Goal: Transaction & Acquisition: Purchase product/service

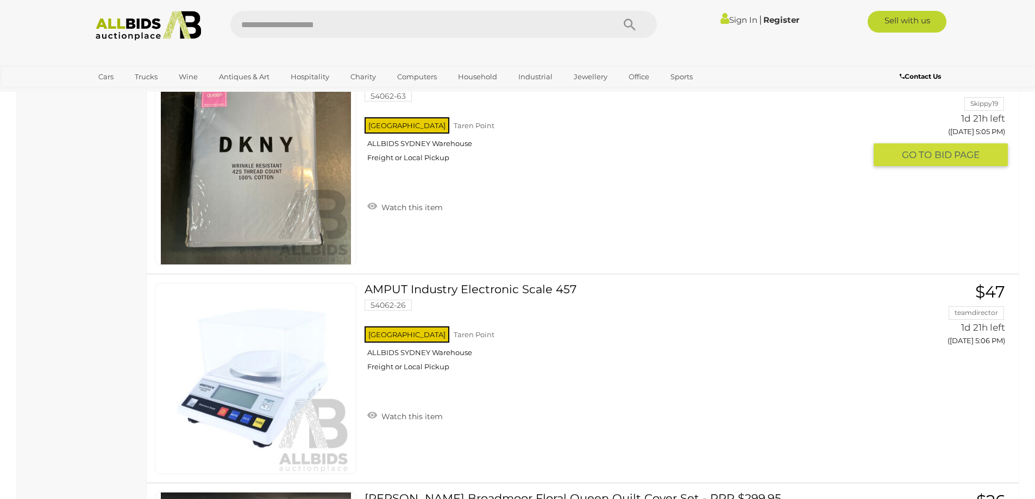
scroll to position [1358, 0]
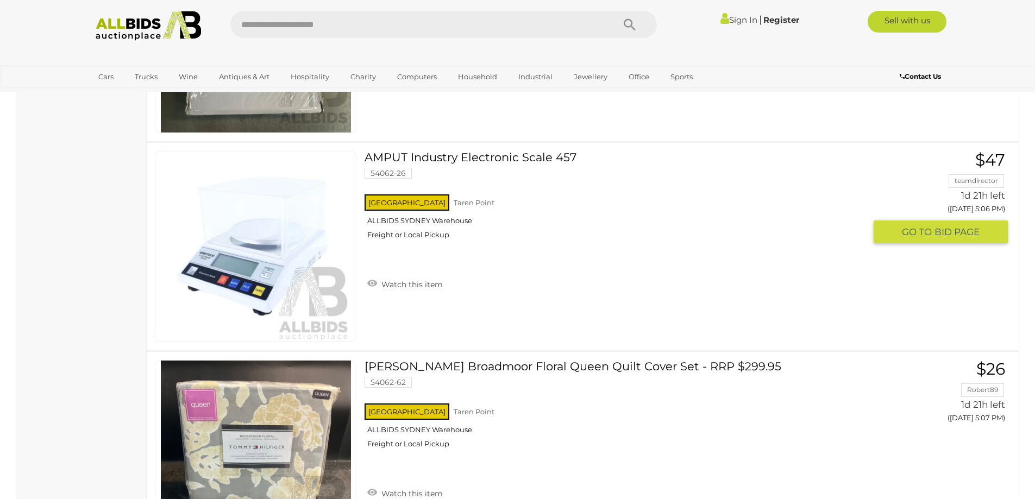
click at [512, 157] on link "AMPUT Industry Electronic Scale 457 54062-26 NSW Taren Point ALLBIDS SYDNEY War…" at bounding box center [619, 199] width 492 height 97
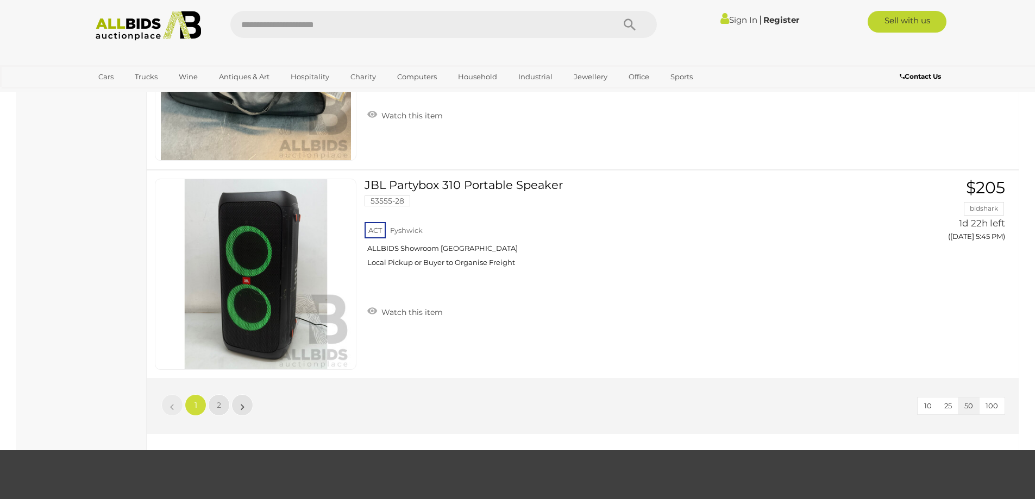
scroll to position [10352, 0]
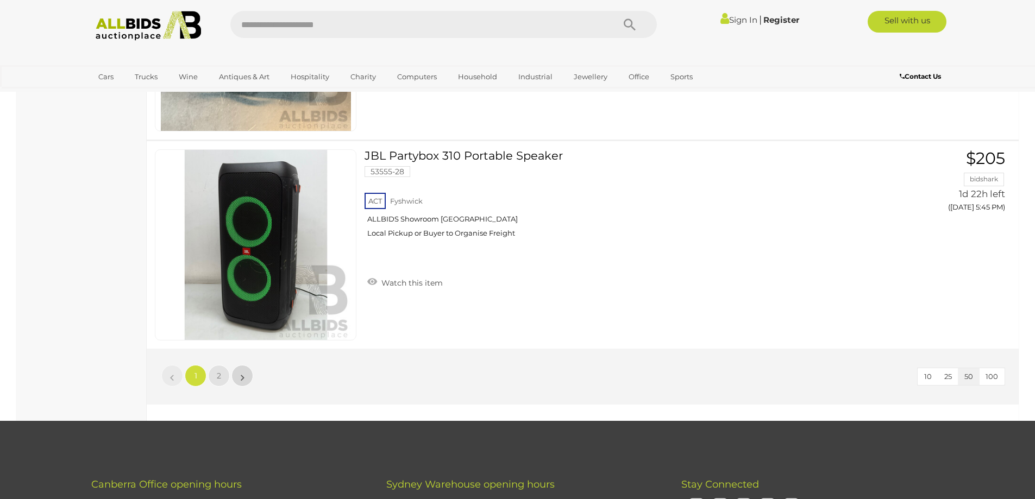
click at [240, 380] on link "»" at bounding box center [242, 376] width 22 height 22
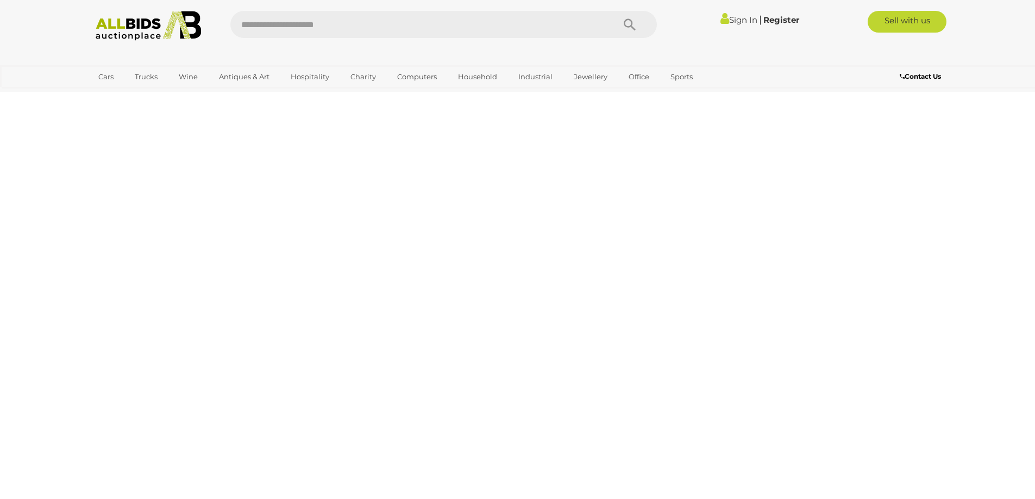
scroll to position [136, 0]
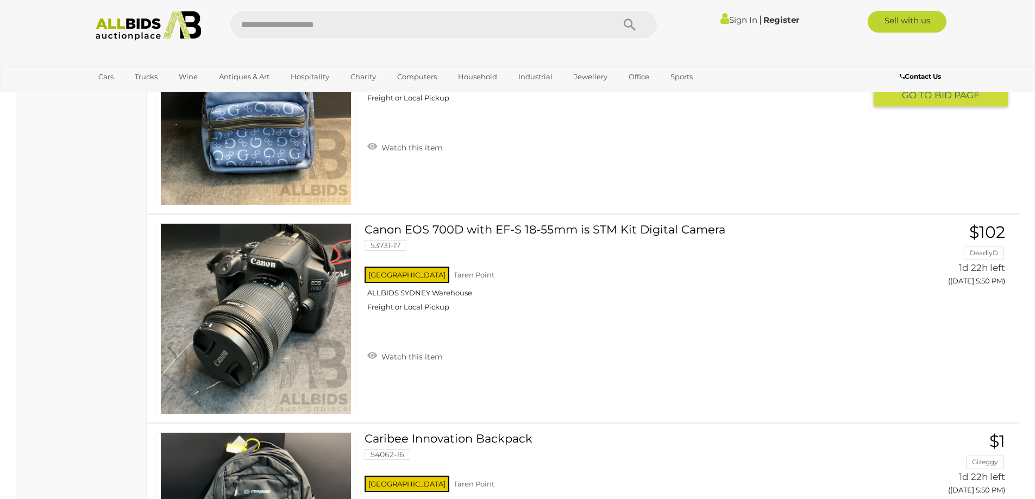
scroll to position [1114, 0]
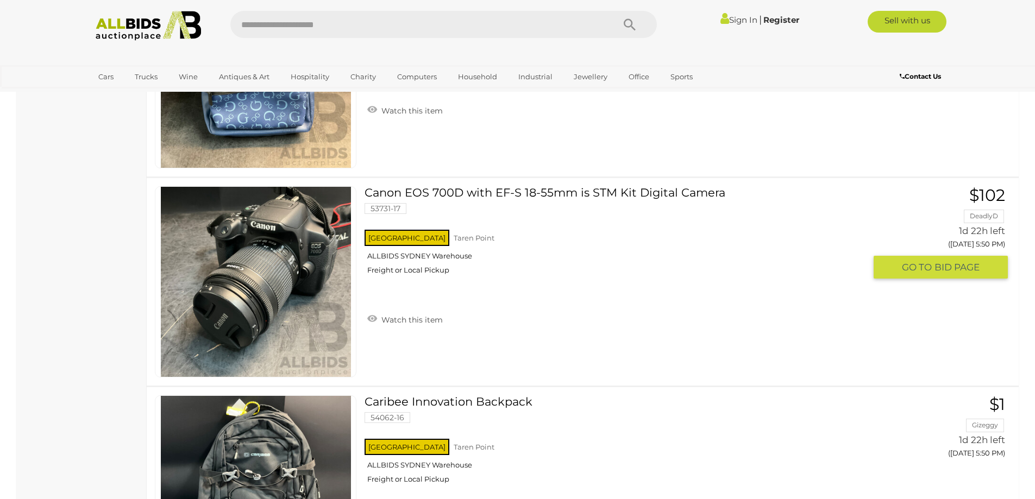
click at [506, 192] on link "Canon EOS 700D with EF-S 18-55mm is STM Kit Digital Camera 53731-17 NSW Taren P…" at bounding box center [619, 234] width 492 height 97
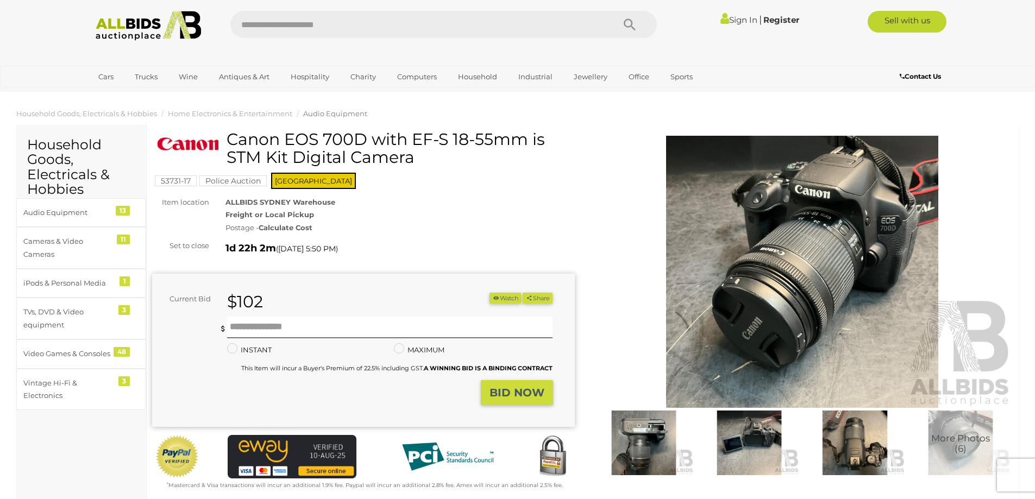
click at [752, 230] on img at bounding box center [802, 272] width 423 height 272
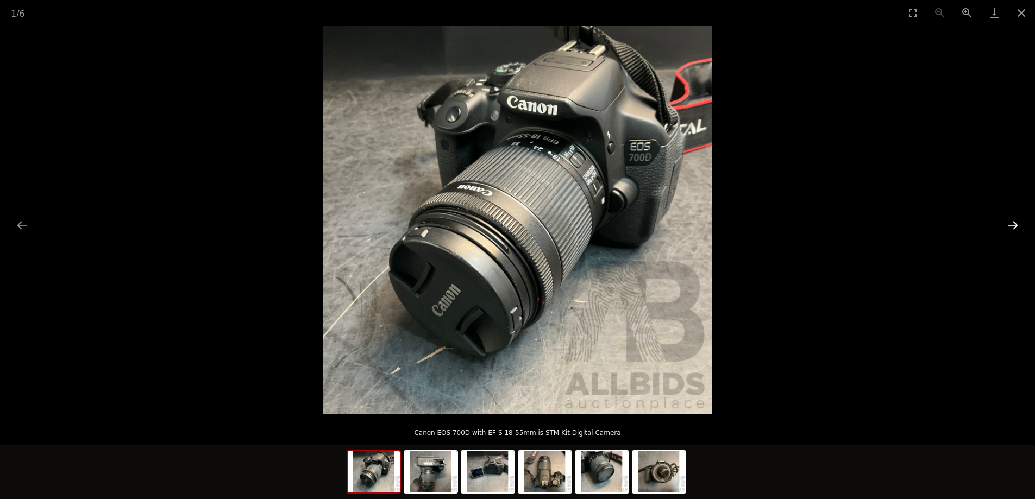
click at [1013, 225] on button "Next slide" at bounding box center [1012, 225] width 23 height 21
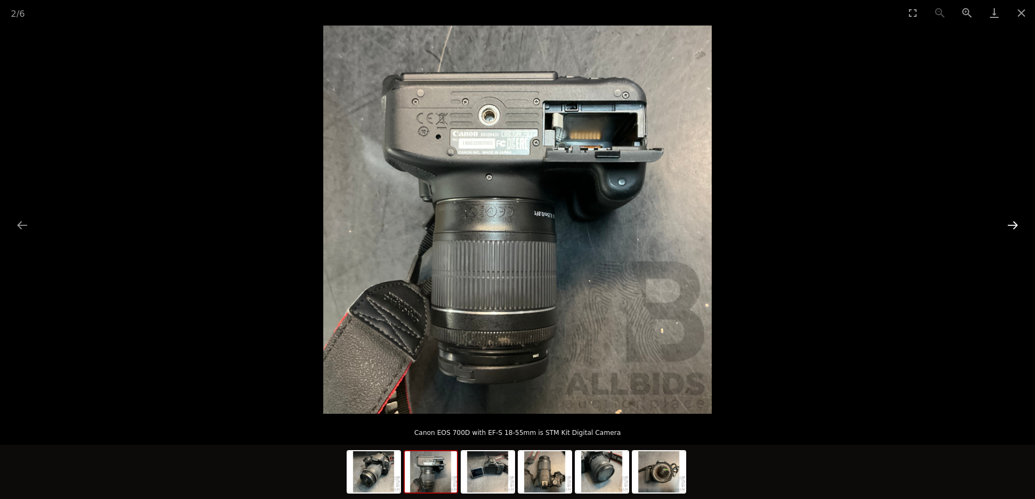
click at [1013, 225] on button "Next slide" at bounding box center [1012, 225] width 23 height 21
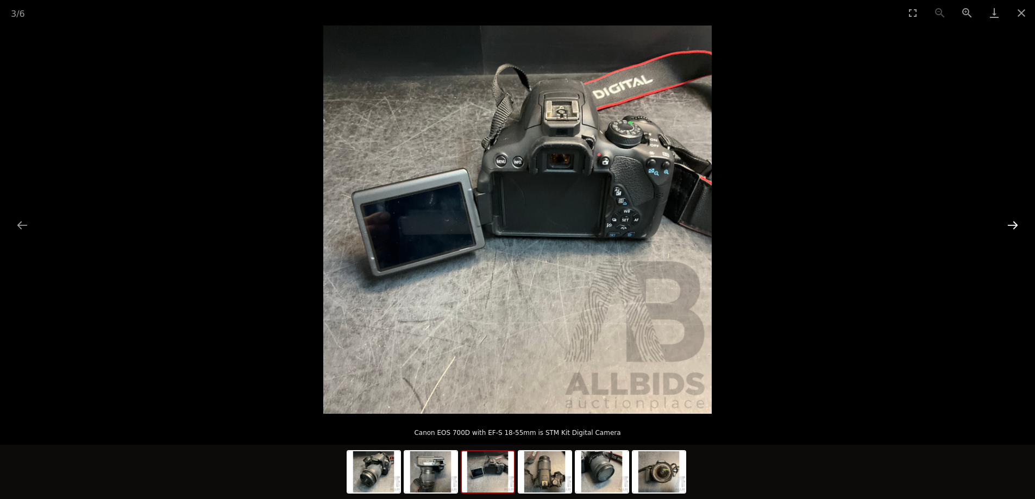
click at [1013, 225] on button "Next slide" at bounding box center [1012, 225] width 23 height 21
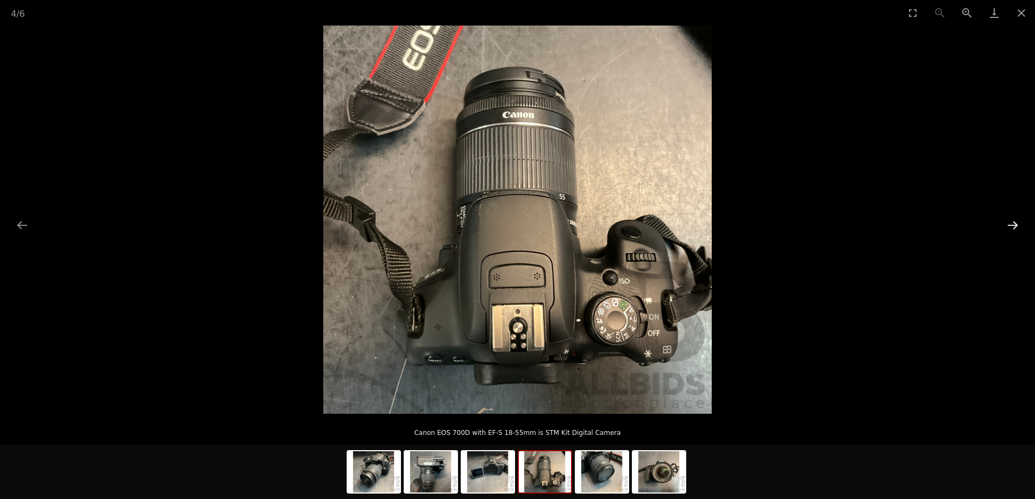
click at [1013, 225] on button "Next slide" at bounding box center [1012, 225] width 23 height 21
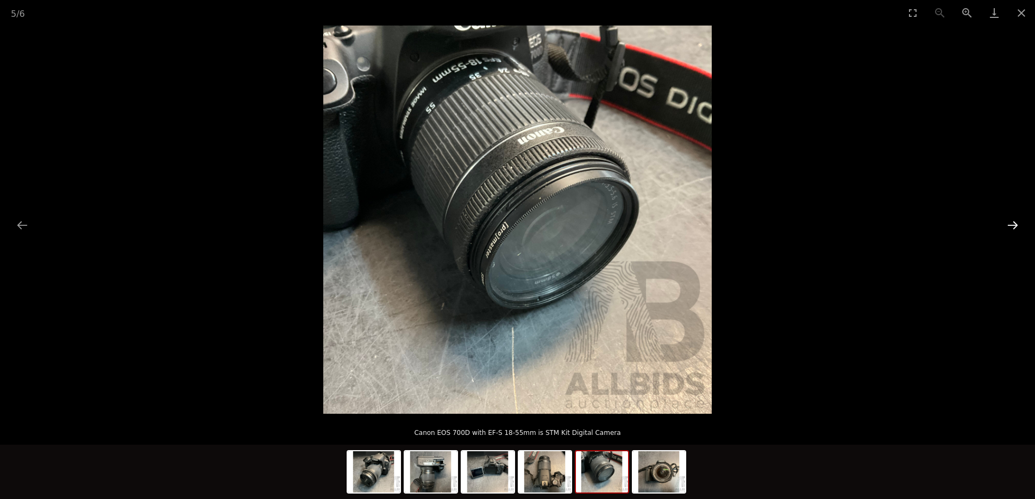
click at [1013, 225] on button "Next slide" at bounding box center [1012, 225] width 23 height 21
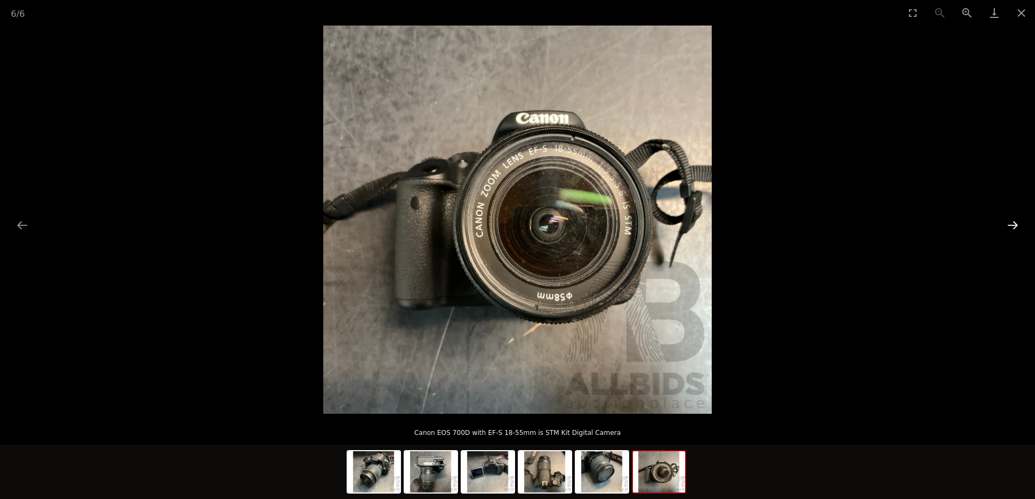
click at [1013, 225] on button "Next slide" at bounding box center [1012, 225] width 23 height 21
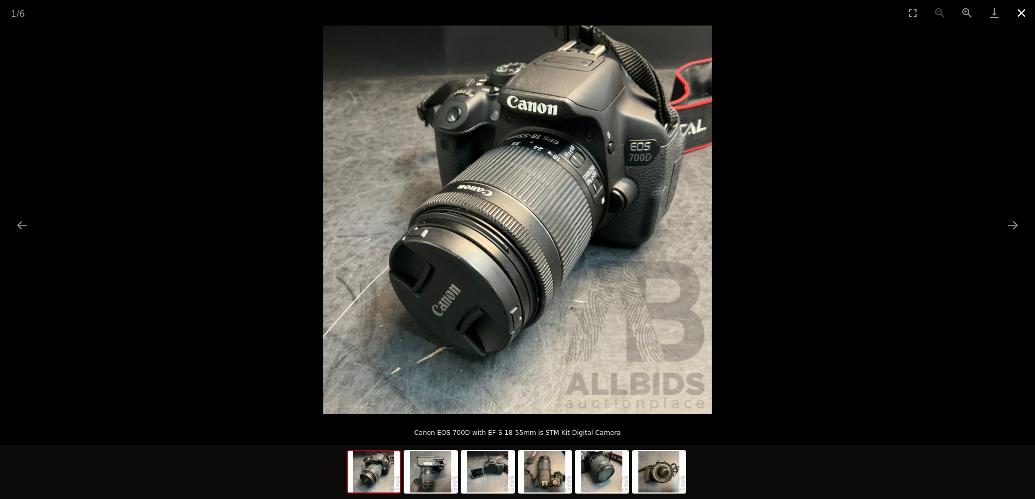
click at [1021, 14] on button "Close gallery" at bounding box center [1021, 13] width 27 height 26
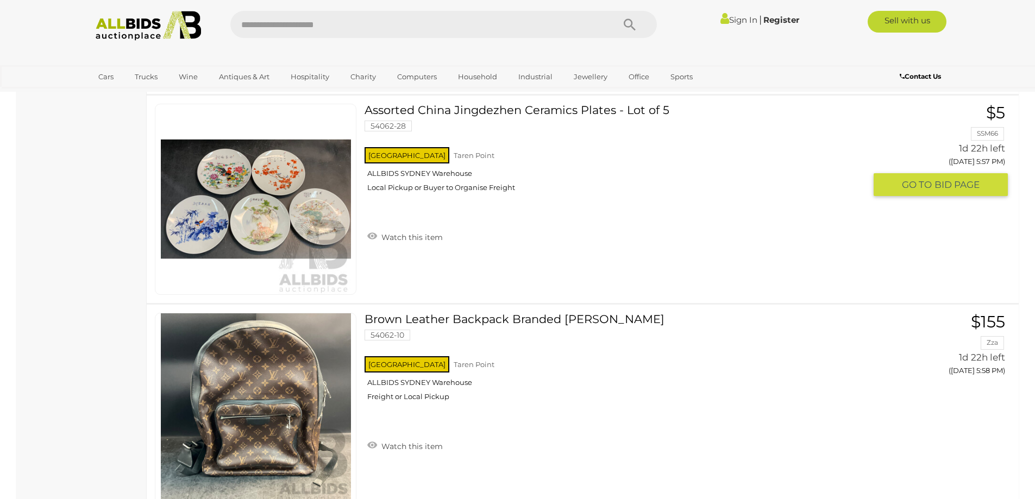
scroll to position [3082, 0]
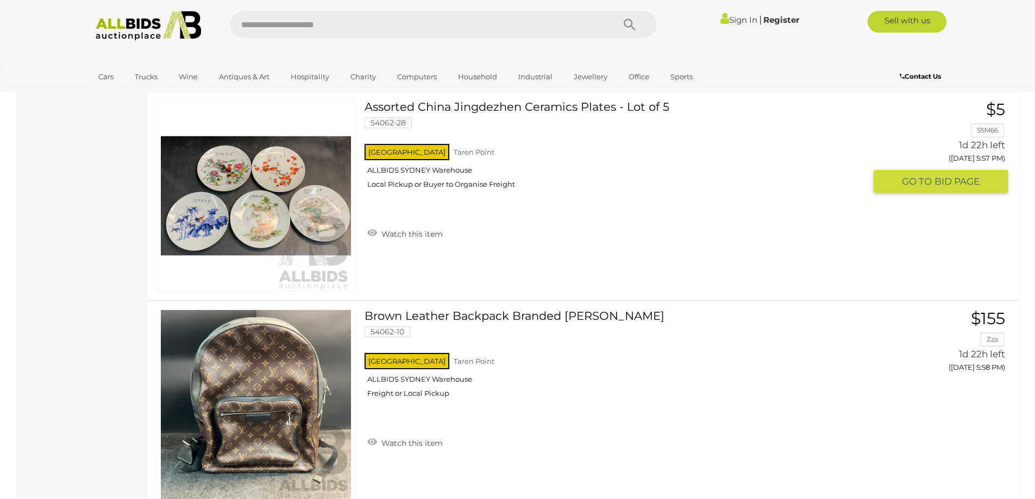
click at [457, 105] on link "Assorted China Jingdezhen Ceramics Plates - Lot of 5 54062-28 NSW Taren Point" at bounding box center [619, 148] width 492 height 97
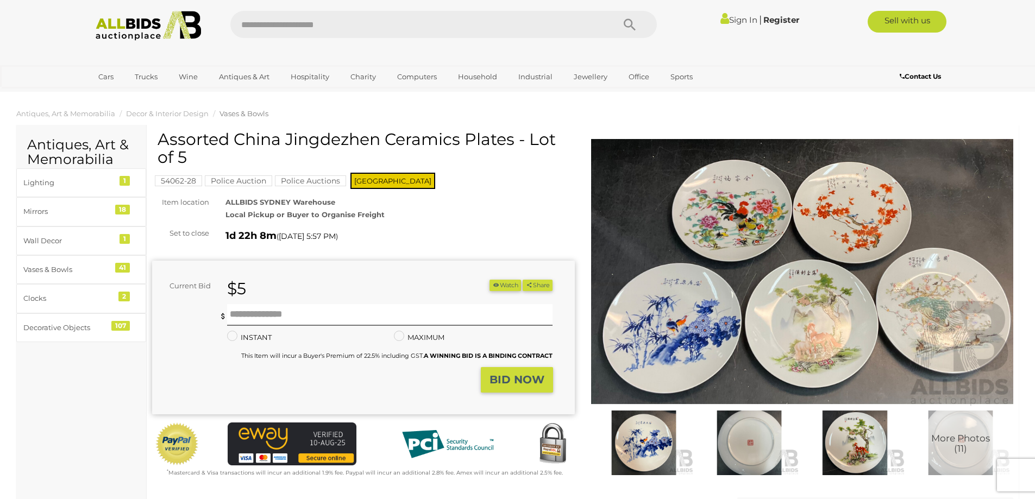
drag, startPoint x: 285, startPoint y: 140, endPoint x: 458, endPoint y: 141, distance: 173.3
click at [458, 141] on h1 "Assorted China Jingdezhen Ceramics Plates - Lot of 5" at bounding box center [365, 148] width 414 height 36
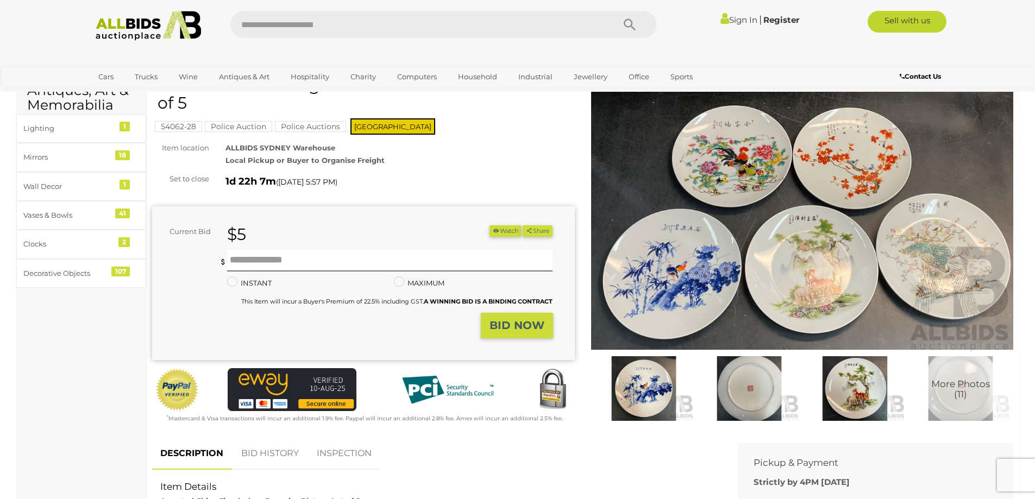
click at [797, 232] on img at bounding box center [802, 217] width 423 height 272
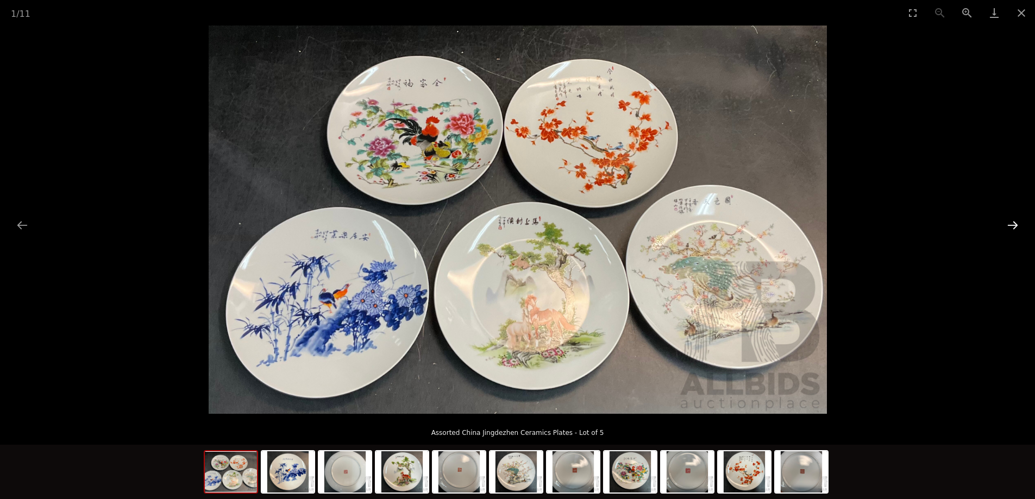
click at [1014, 221] on button "Next slide" at bounding box center [1012, 225] width 23 height 21
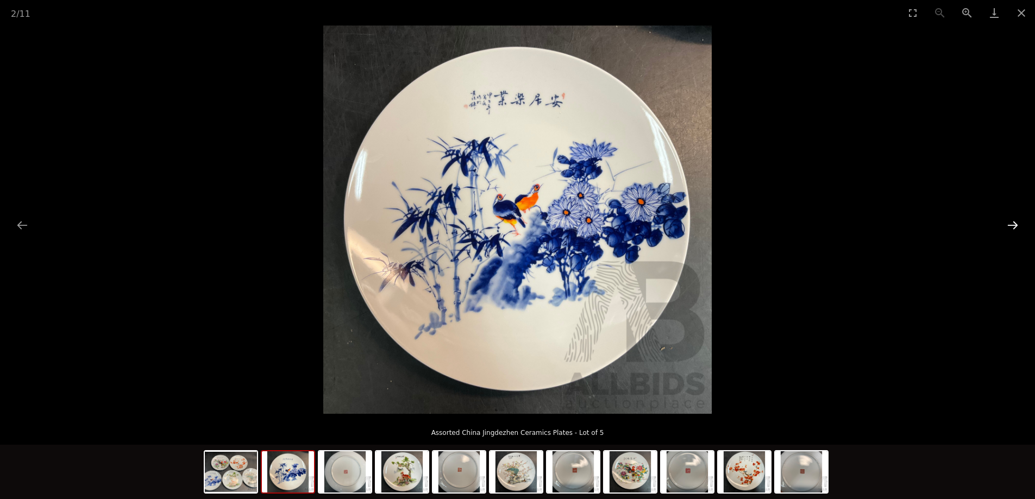
click at [1014, 221] on button "Next slide" at bounding box center [1012, 225] width 23 height 21
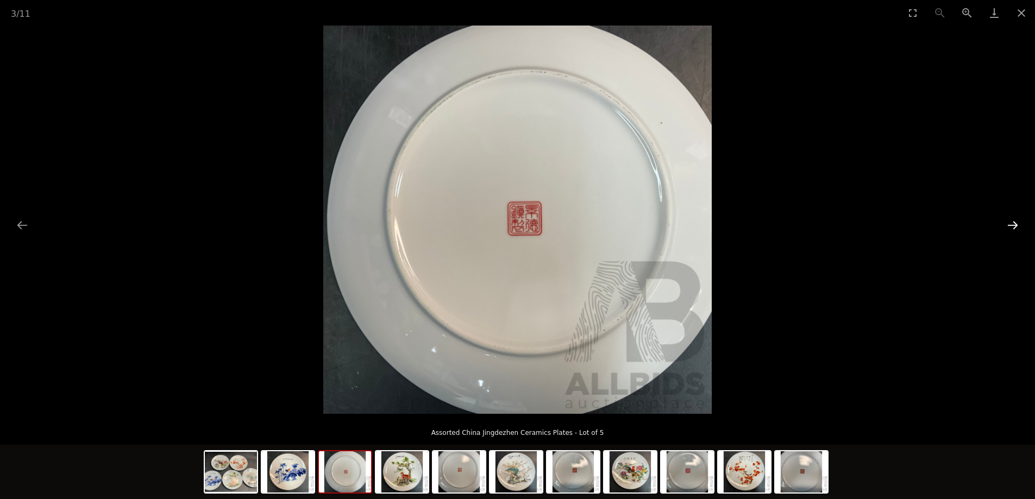
click at [1014, 221] on button "Next slide" at bounding box center [1012, 225] width 23 height 21
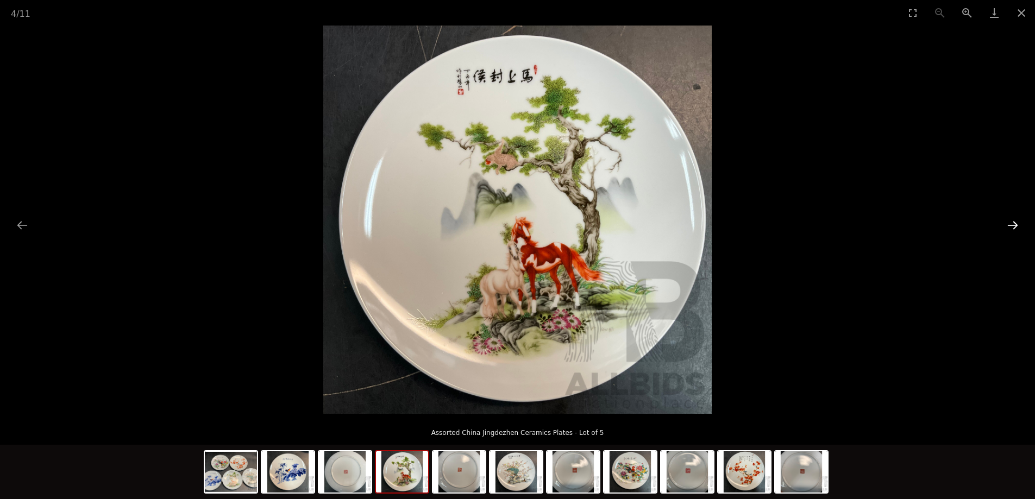
click at [1014, 221] on button "Next slide" at bounding box center [1012, 225] width 23 height 21
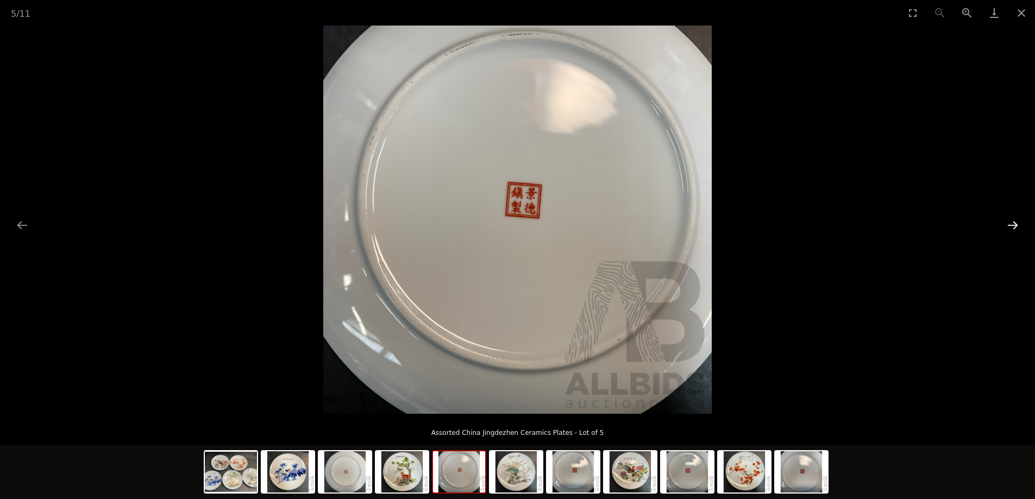
click at [1014, 221] on button "Next slide" at bounding box center [1012, 225] width 23 height 21
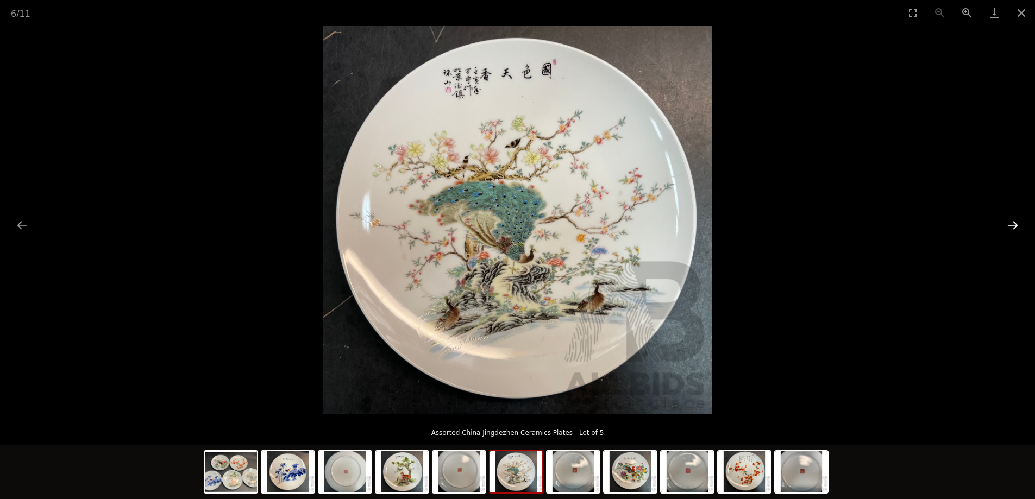
click at [1014, 221] on button "Next slide" at bounding box center [1012, 225] width 23 height 21
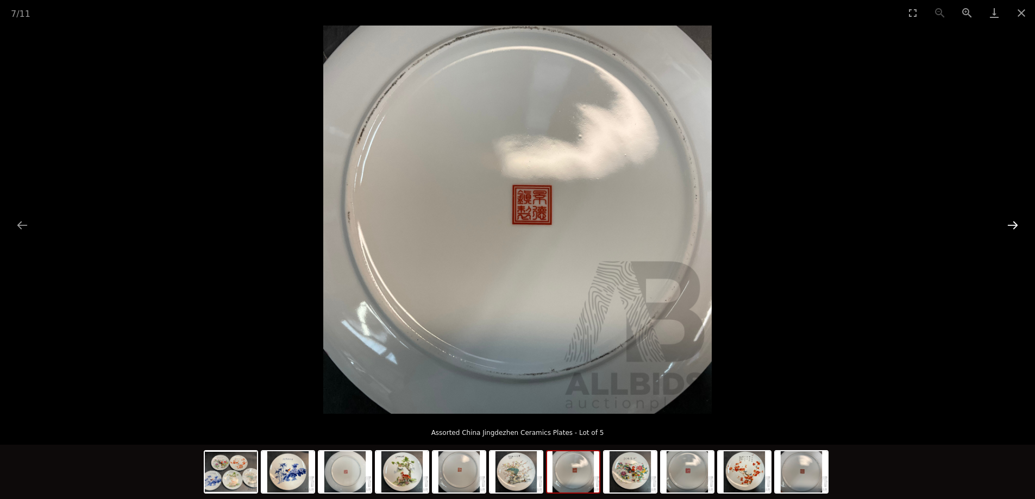
click at [1014, 221] on button "Next slide" at bounding box center [1012, 225] width 23 height 21
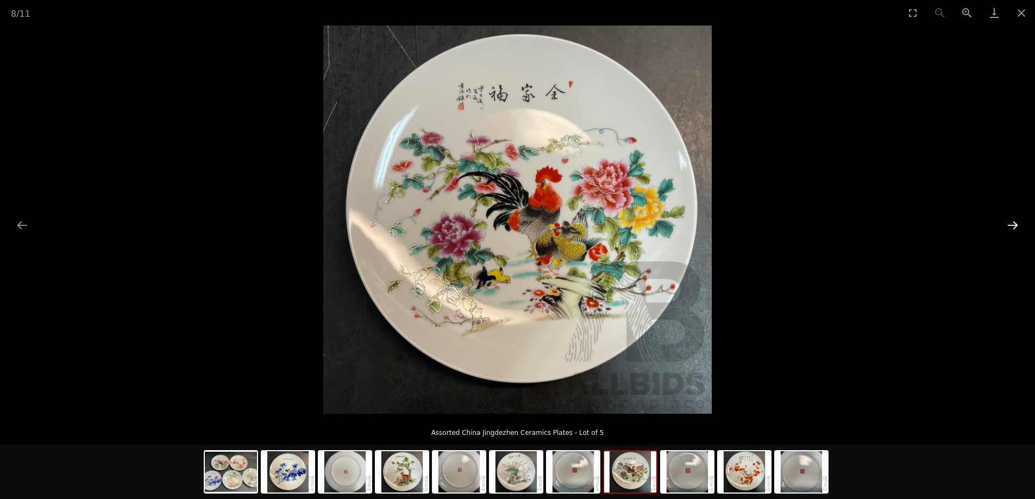
click at [1014, 221] on button "Next slide" at bounding box center [1012, 225] width 23 height 21
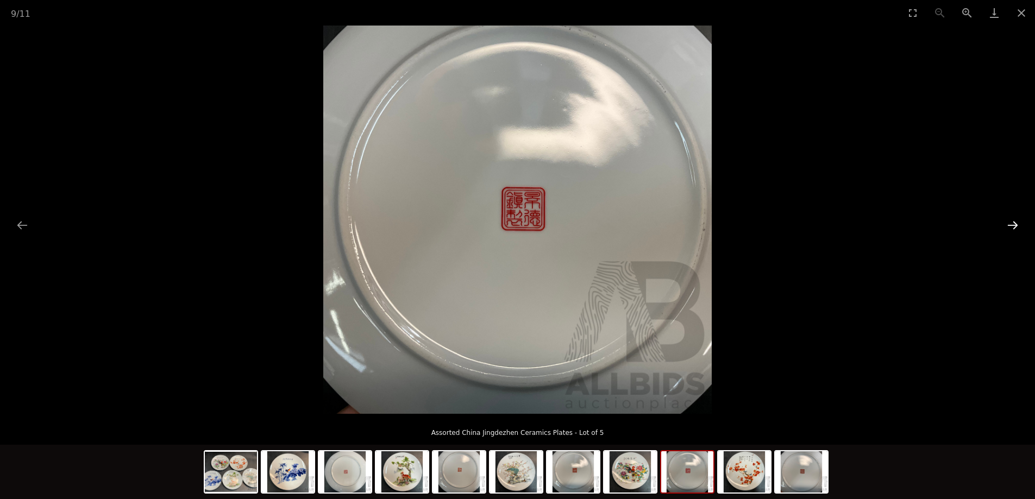
click at [1014, 221] on button "Next slide" at bounding box center [1012, 225] width 23 height 21
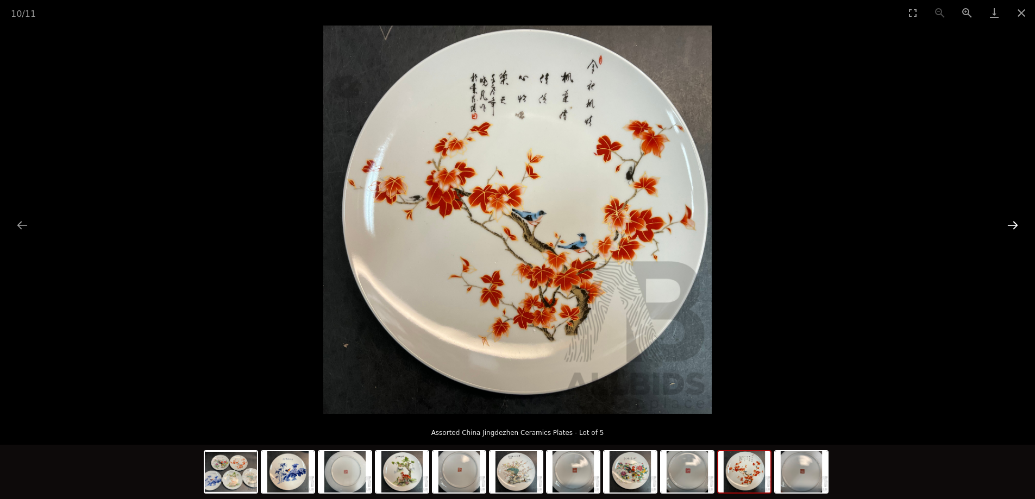
click at [1014, 221] on button "Next slide" at bounding box center [1012, 225] width 23 height 21
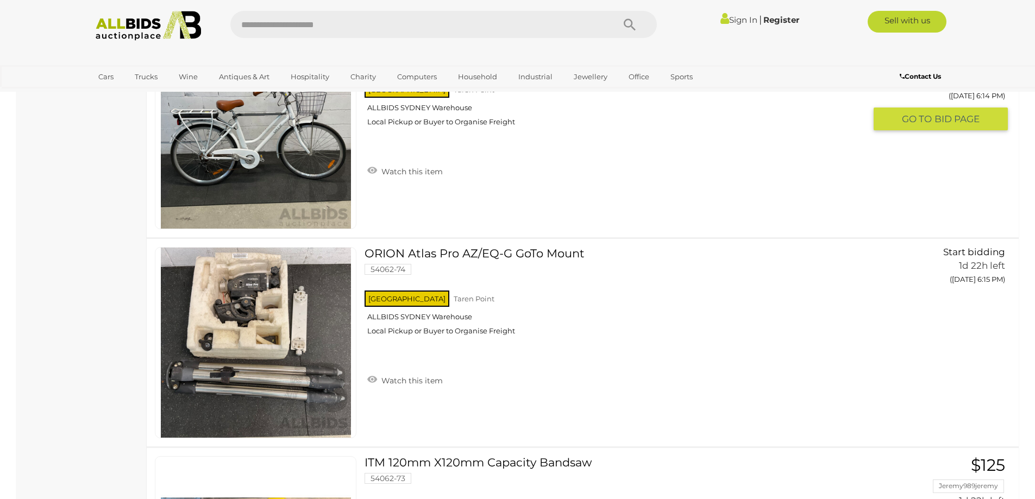
scroll to position [6702, 0]
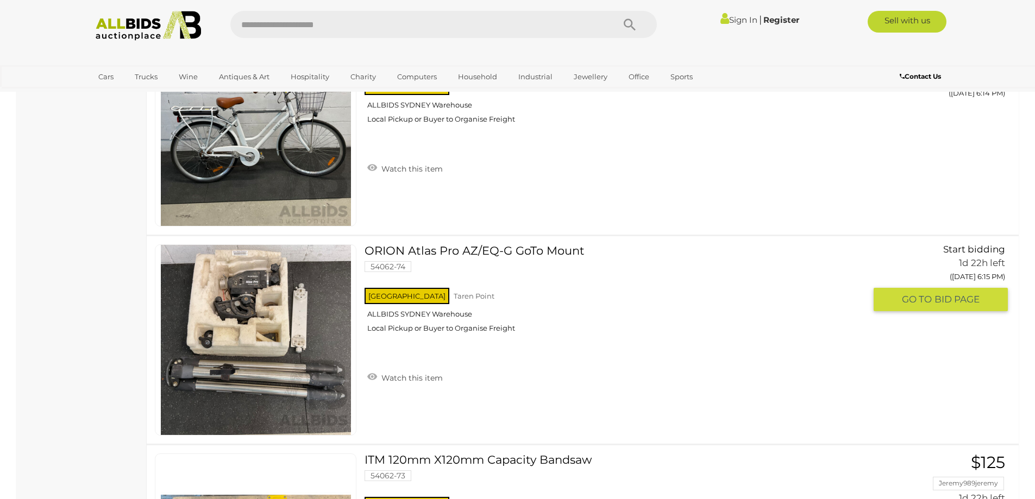
click at [433, 250] on link "ORION Atlas Pro AZ/EQ-G GoTo Mount 54062-74 NSW Taren Point ALLBIDS SYDNEY Ware…" at bounding box center [619, 292] width 492 height 97
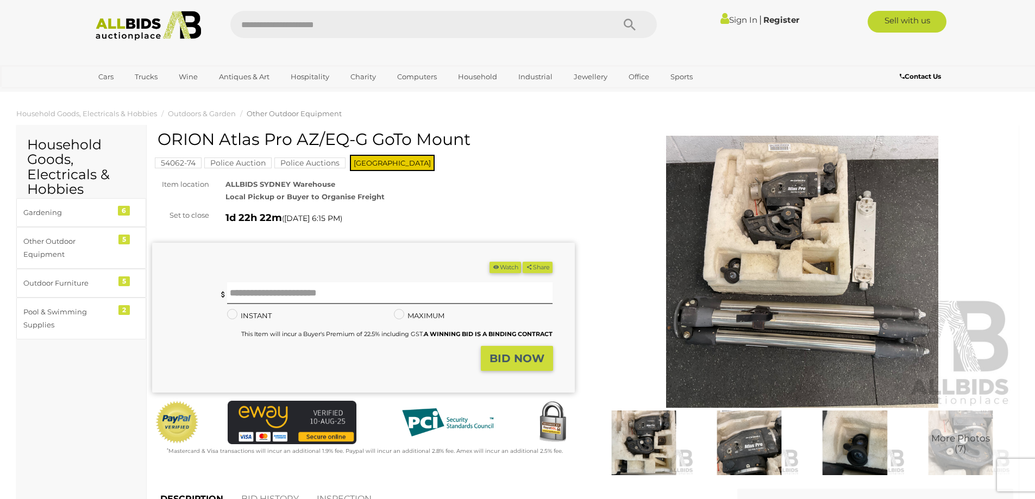
click at [731, 217] on img at bounding box center [802, 272] width 423 height 272
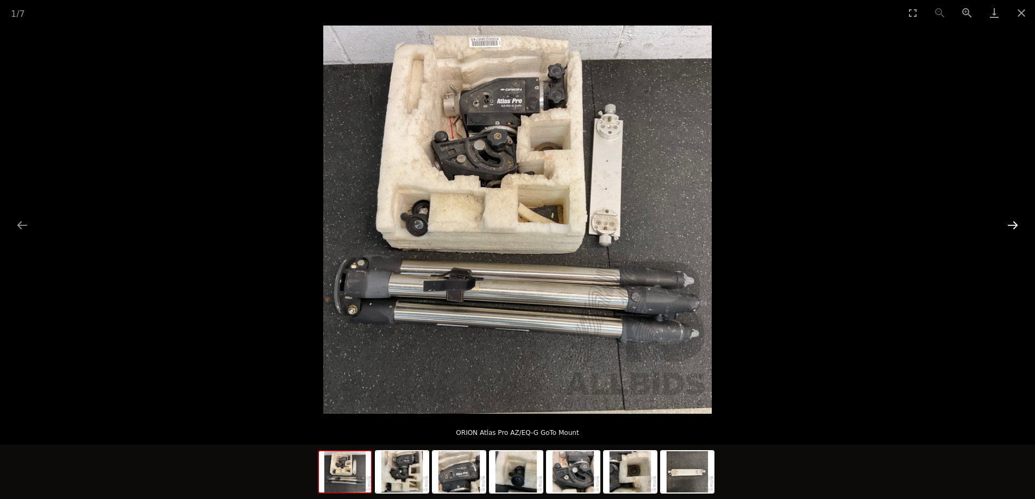
click at [1010, 224] on button "Next slide" at bounding box center [1012, 225] width 23 height 21
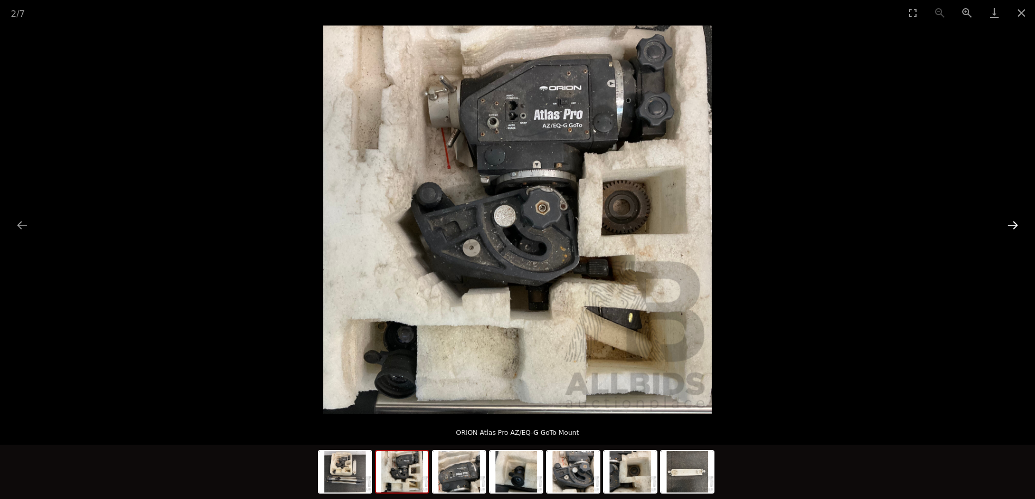
click at [1010, 224] on button "Next slide" at bounding box center [1012, 225] width 23 height 21
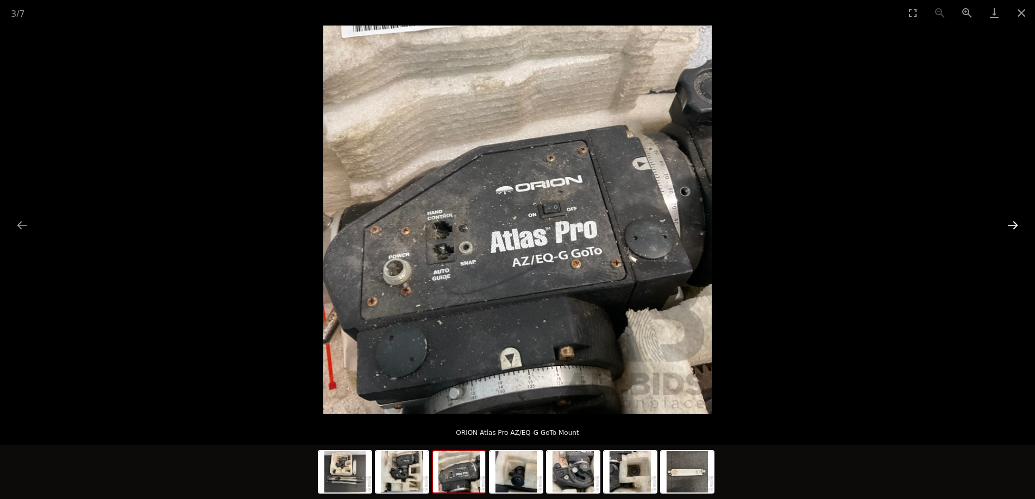
click at [1010, 224] on button "Next slide" at bounding box center [1012, 225] width 23 height 21
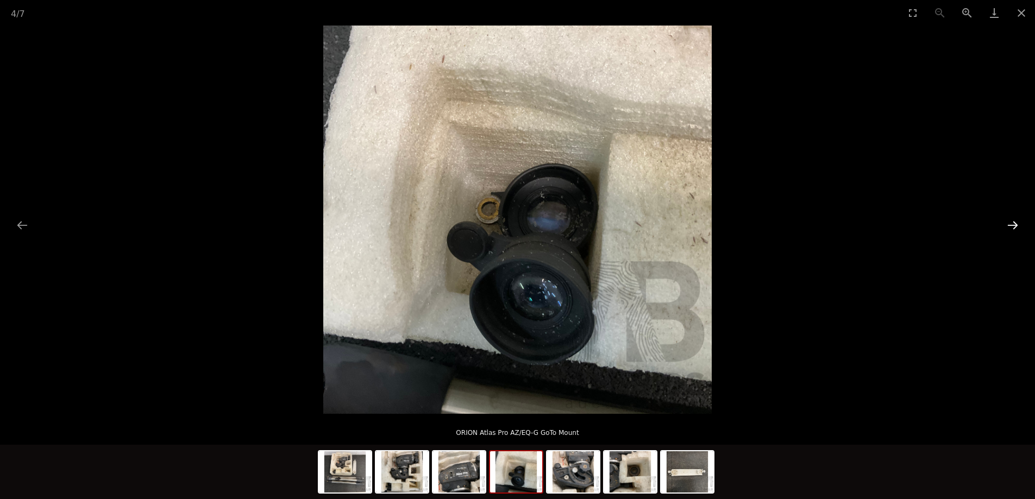
click at [1010, 224] on button "Next slide" at bounding box center [1012, 225] width 23 height 21
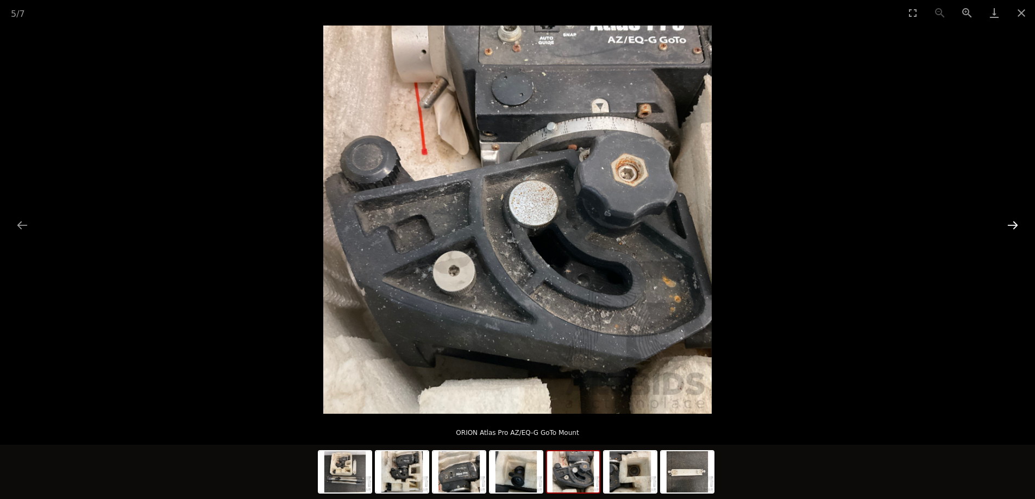
click at [1010, 224] on button "Next slide" at bounding box center [1012, 225] width 23 height 21
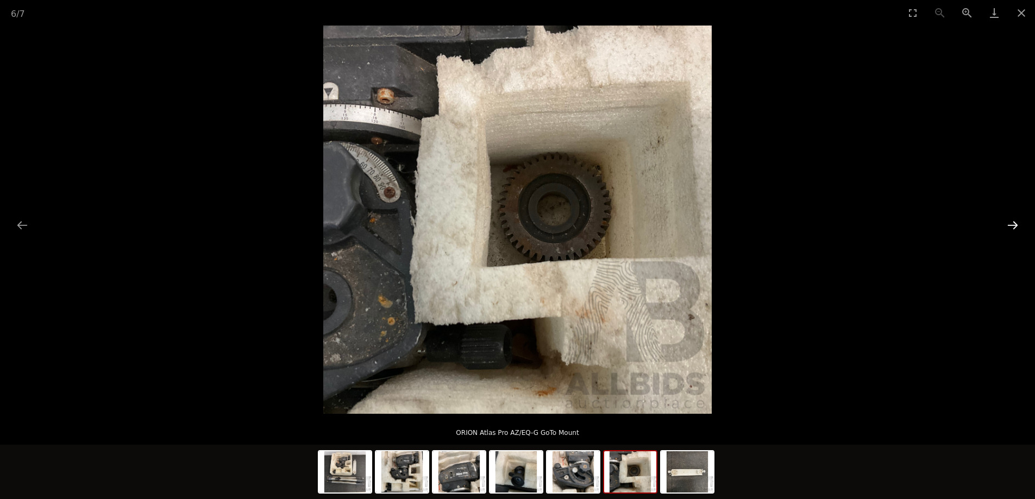
click at [1010, 224] on button "Next slide" at bounding box center [1012, 225] width 23 height 21
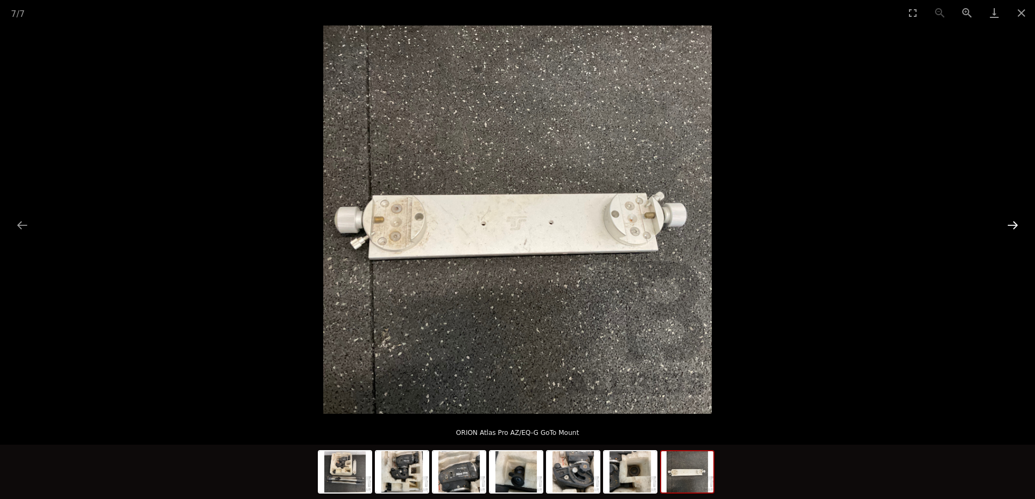
click at [1010, 224] on button "Next slide" at bounding box center [1012, 225] width 23 height 21
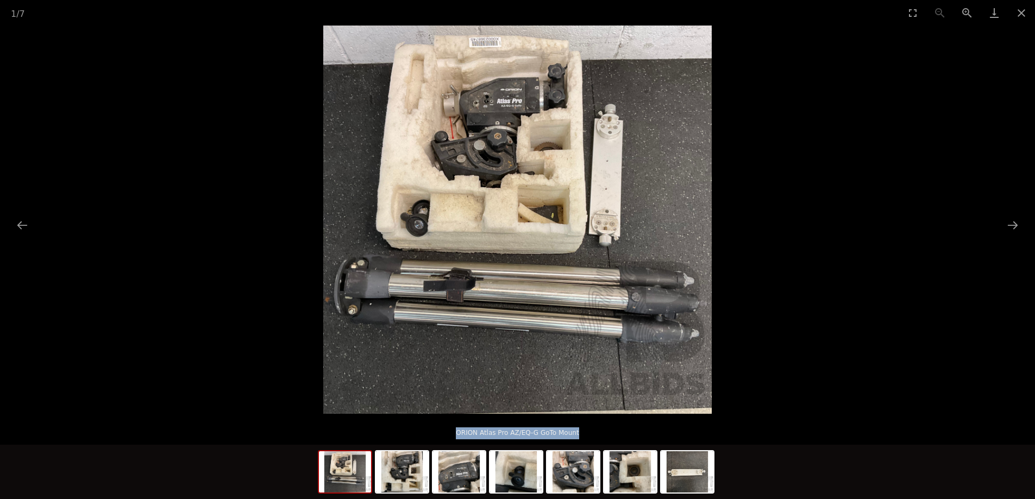
drag, startPoint x: 462, startPoint y: 431, endPoint x: 574, endPoint y: 430, distance: 111.4
click at [574, 430] on p "ORION Atlas Pro AZ/EQ-G GoTo Mount" at bounding box center [517, 430] width 991 height 17
click at [1013, 228] on button "Next slide" at bounding box center [1012, 225] width 23 height 21
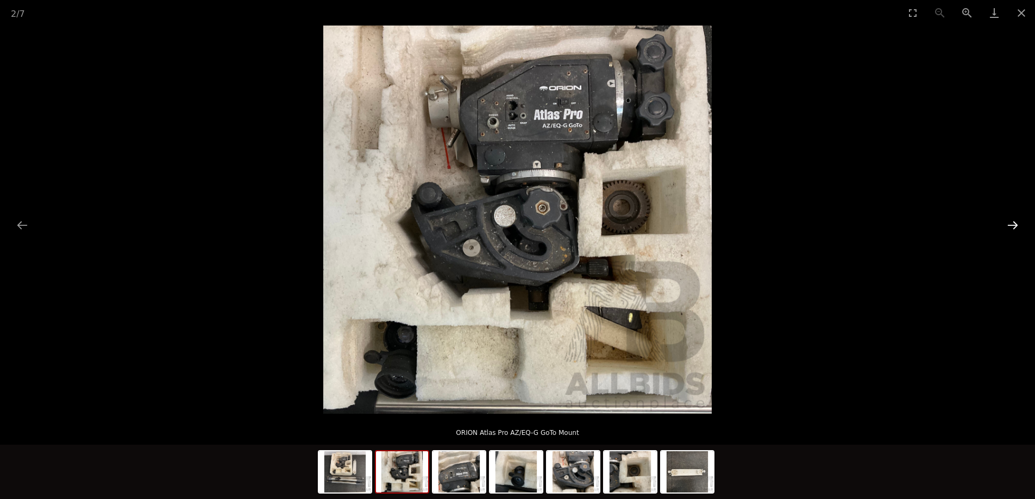
click at [1011, 224] on button "Next slide" at bounding box center [1012, 225] width 23 height 21
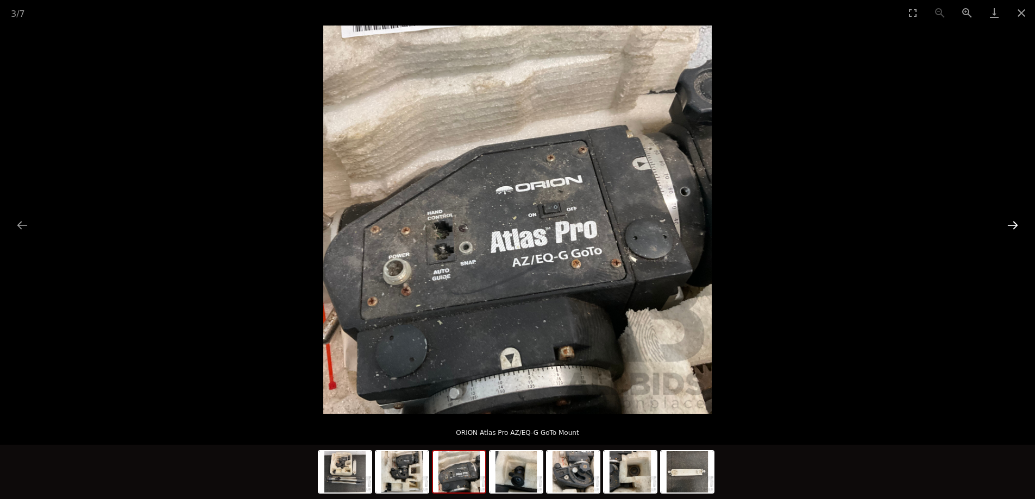
click at [1011, 224] on button "Next slide" at bounding box center [1012, 225] width 23 height 21
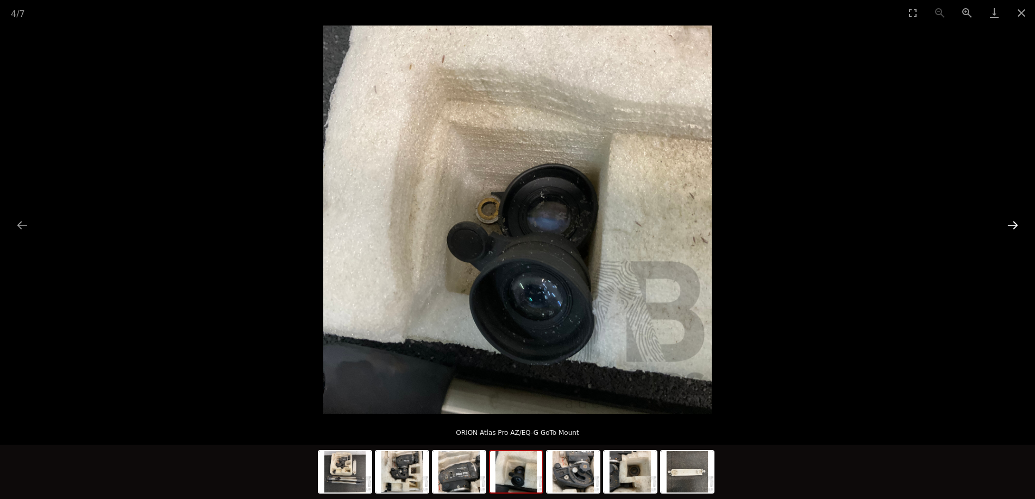
click at [1011, 224] on button "Next slide" at bounding box center [1012, 225] width 23 height 21
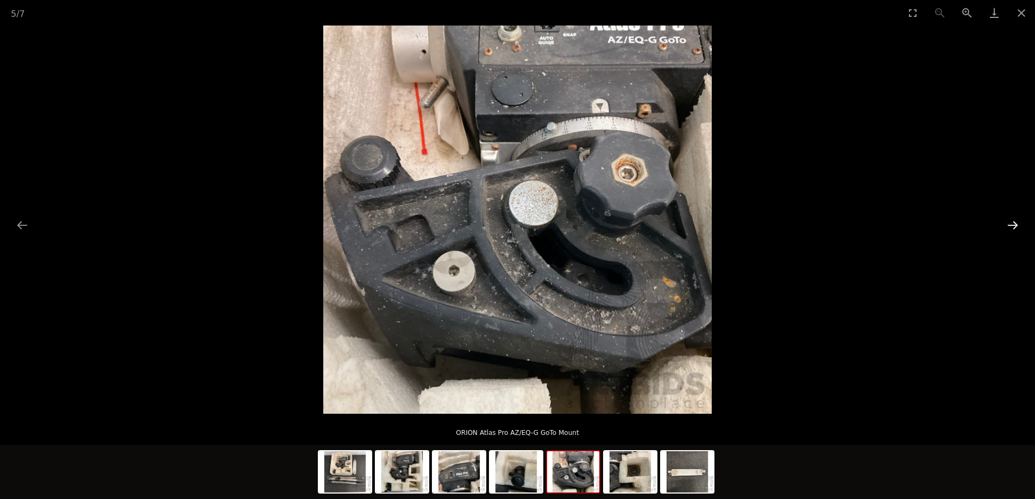
click at [1011, 224] on button "Next slide" at bounding box center [1012, 225] width 23 height 21
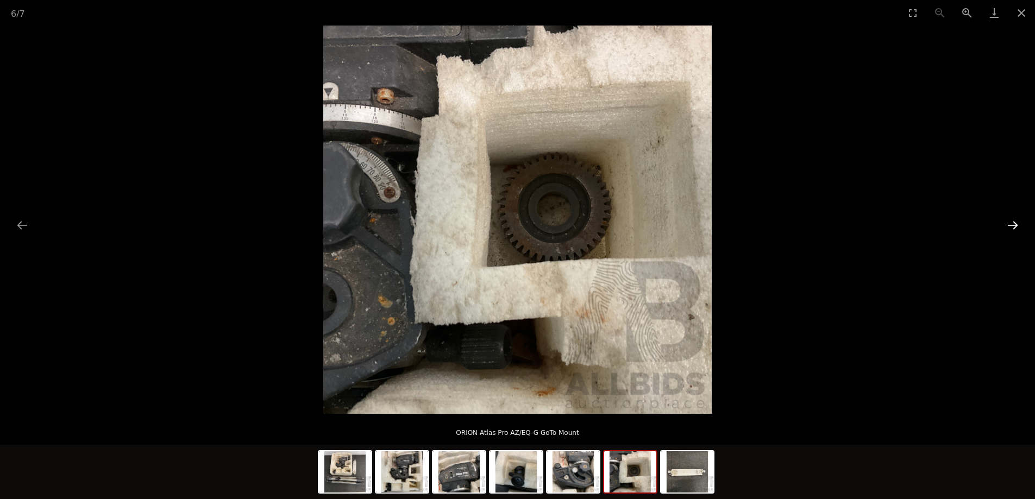
click at [1011, 224] on button "Next slide" at bounding box center [1012, 225] width 23 height 21
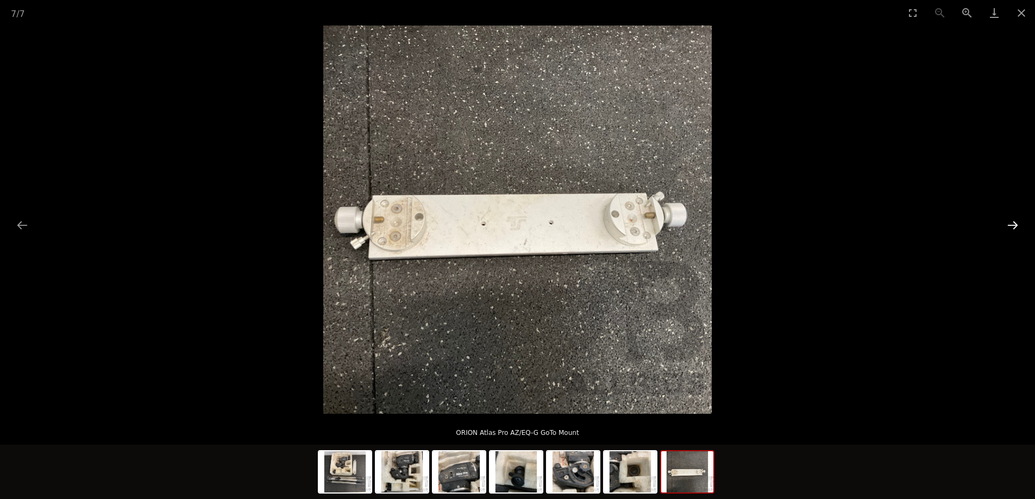
click at [1011, 224] on button "Next slide" at bounding box center [1012, 225] width 23 height 21
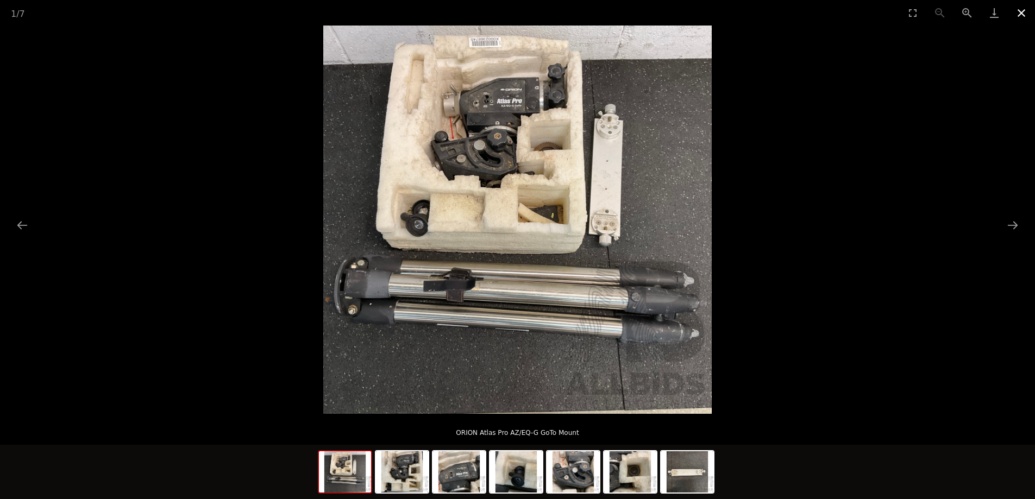
click at [1017, 12] on button "Close gallery" at bounding box center [1021, 13] width 27 height 26
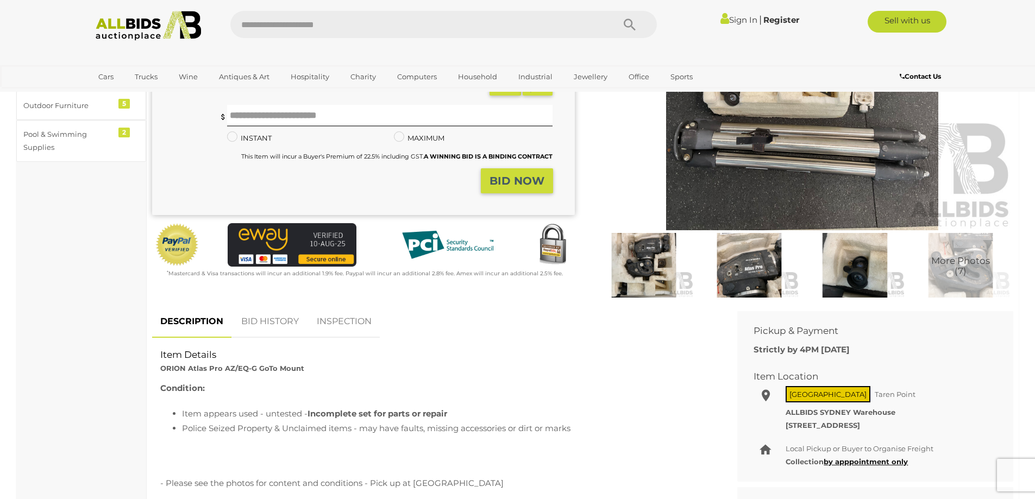
scroll to position [217, 0]
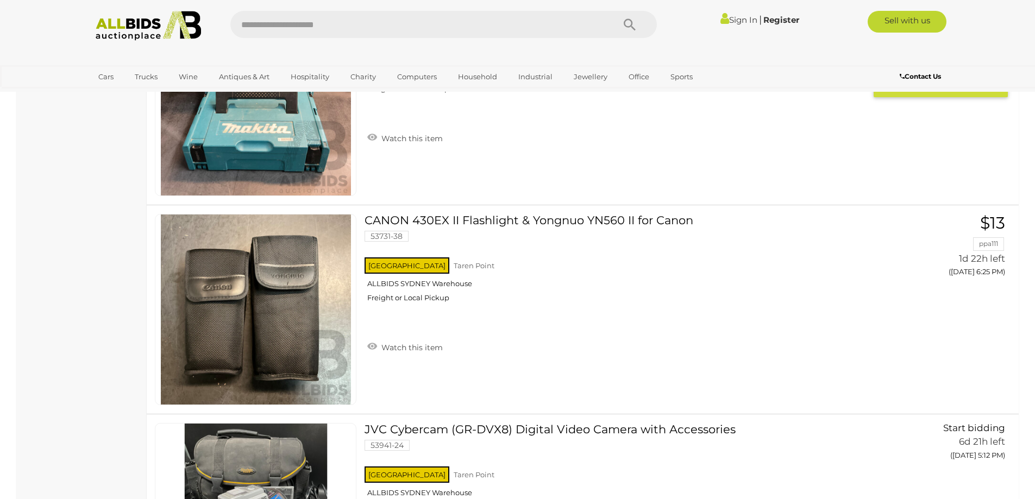
scroll to position [8837, 0]
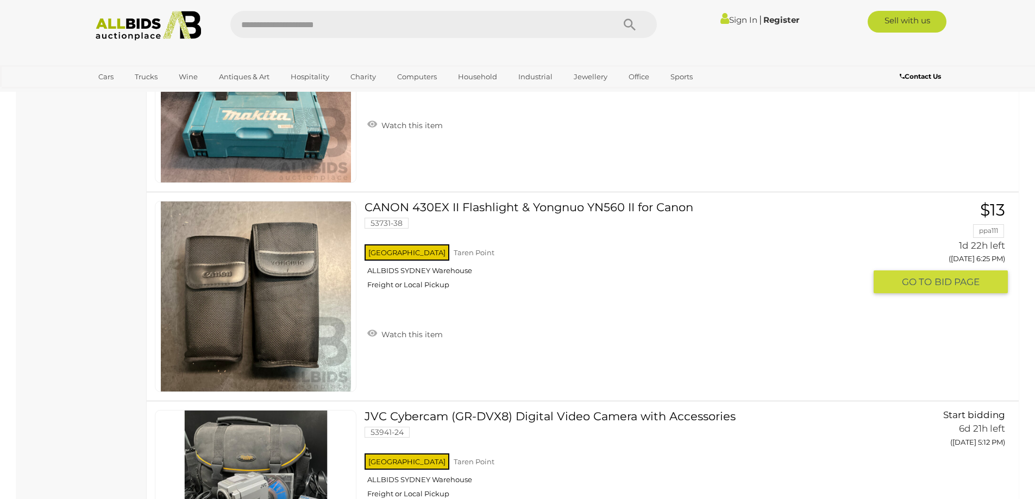
click at [494, 208] on link "CANON 430EX II Flashlight & Yongnuo YN560 II for Canon 53731-38 NSW Taren Point" at bounding box center [619, 249] width 492 height 97
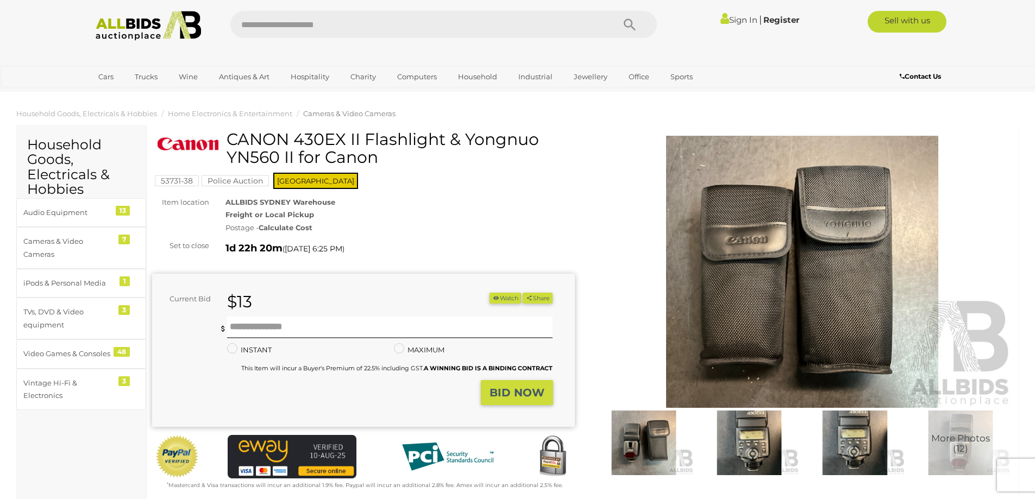
click at [749, 289] on img at bounding box center [802, 272] width 423 height 272
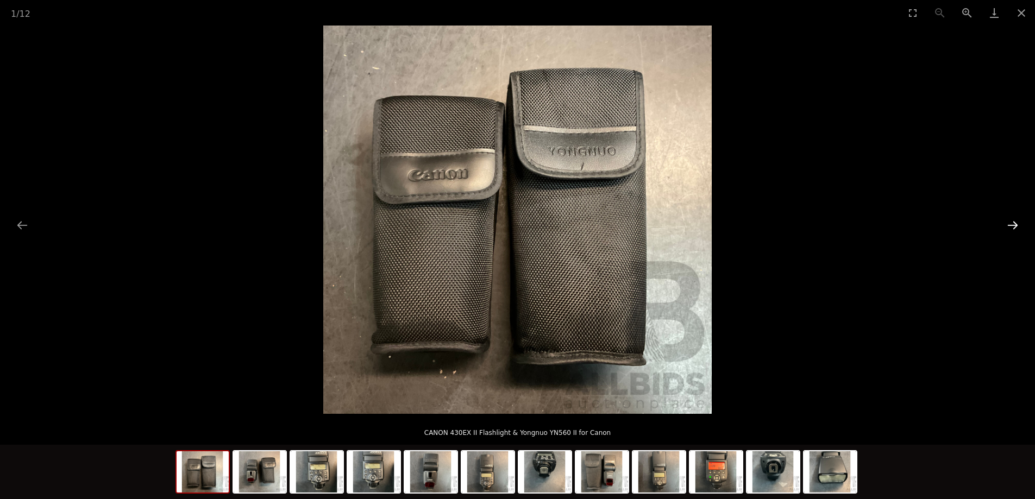
click at [1011, 224] on button "Next slide" at bounding box center [1012, 225] width 23 height 21
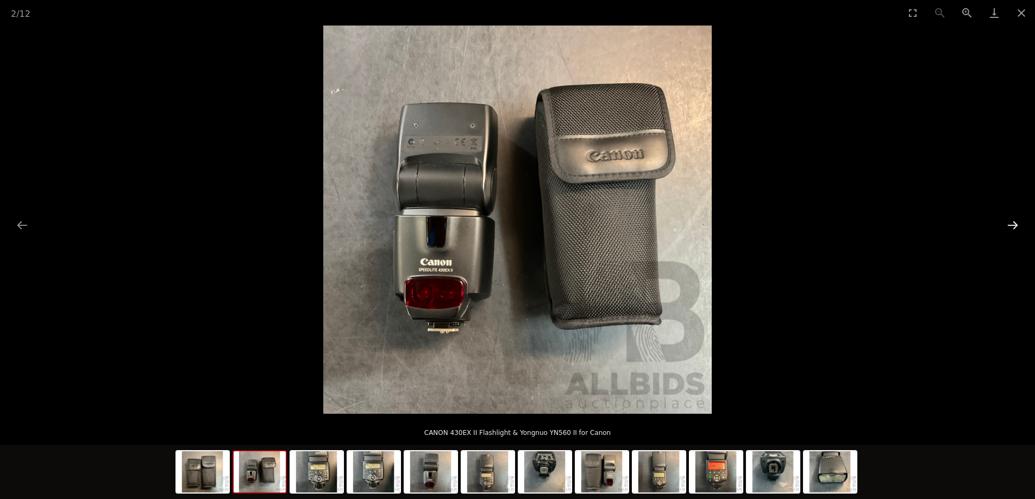
click at [1011, 224] on button "Next slide" at bounding box center [1012, 225] width 23 height 21
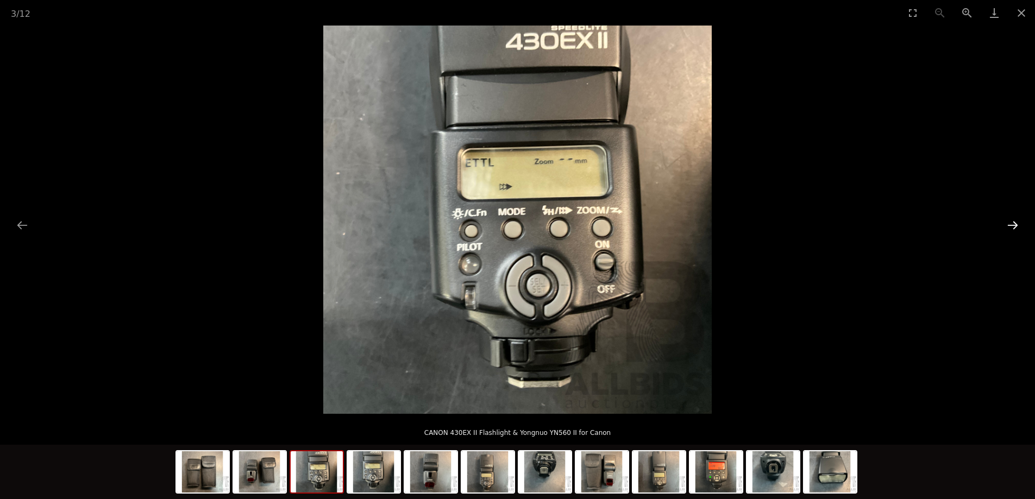
click at [1011, 224] on button "Next slide" at bounding box center [1012, 225] width 23 height 21
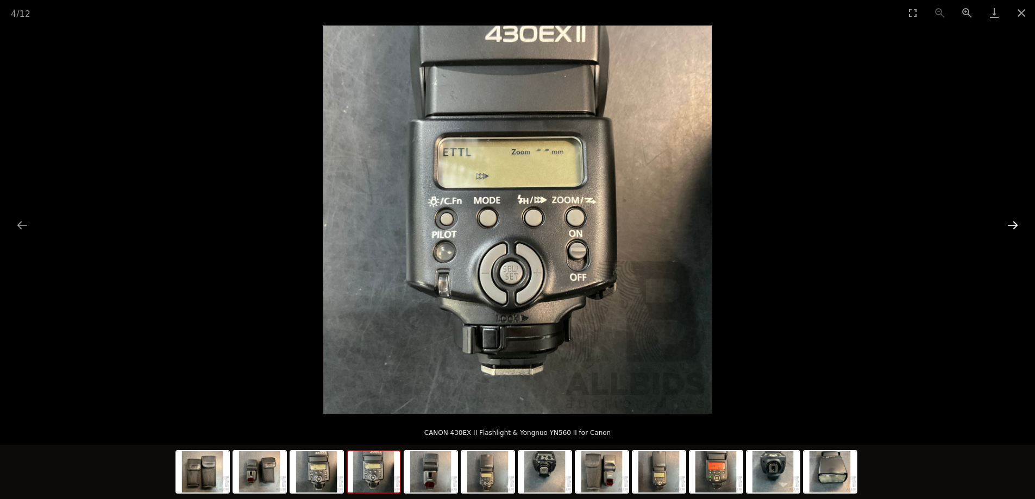
click at [1011, 224] on button "Next slide" at bounding box center [1012, 225] width 23 height 21
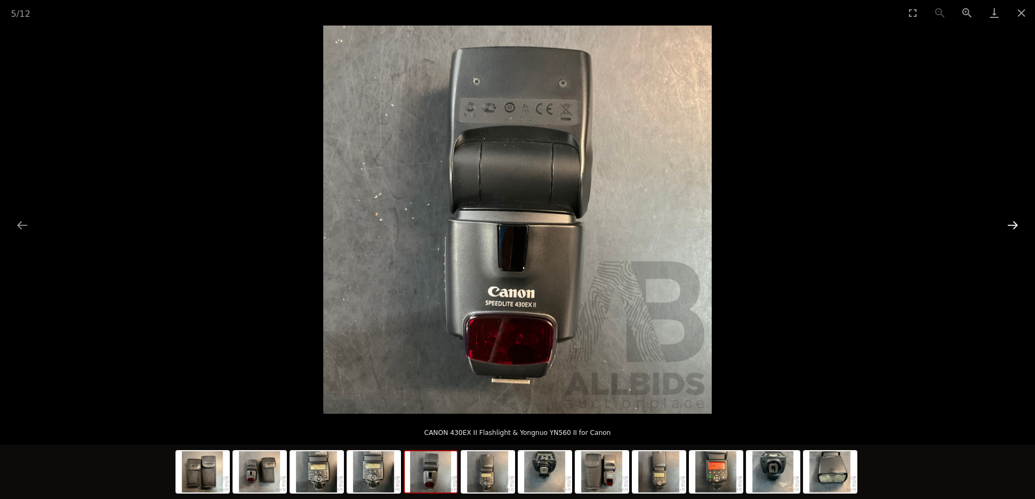
click at [1011, 224] on button "Next slide" at bounding box center [1012, 225] width 23 height 21
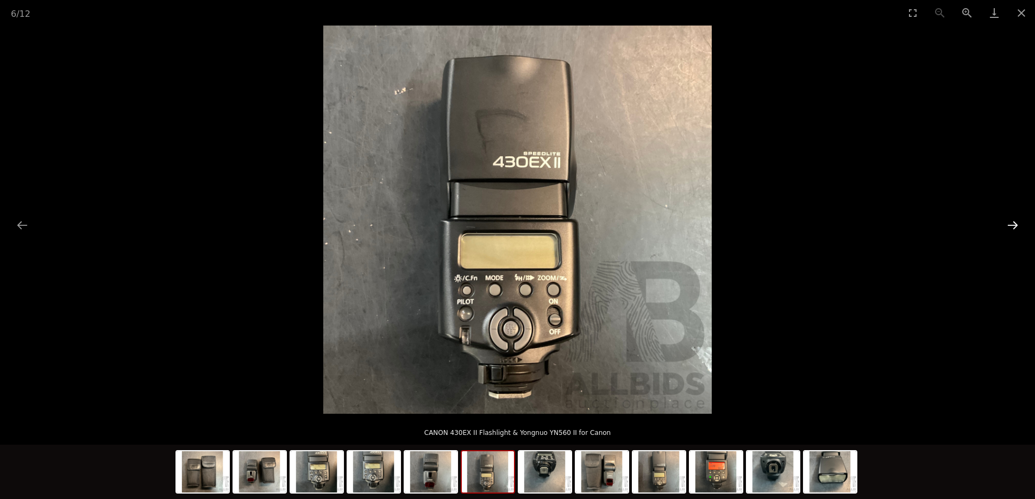
click at [1011, 224] on button "Next slide" at bounding box center [1012, 225] width 23 height 21
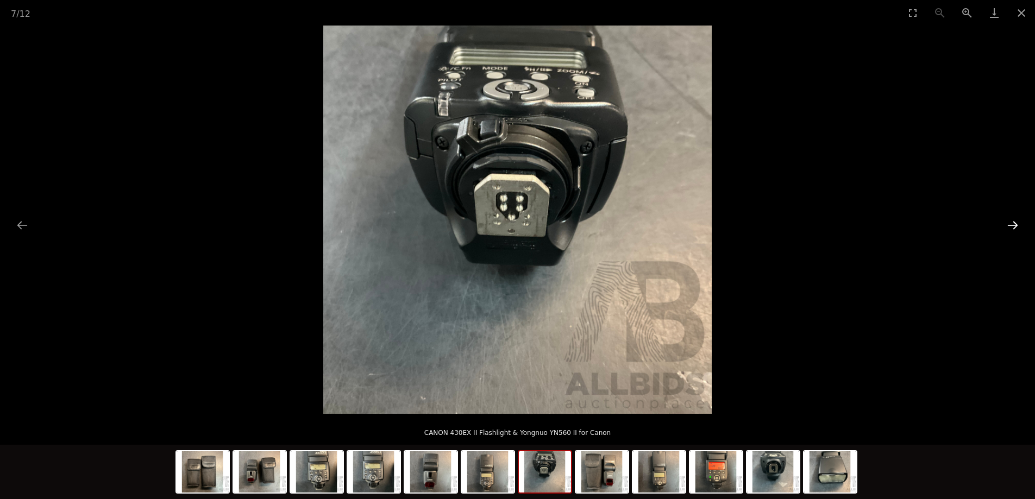
click at [1011, 224] on button "Next slide" at bounding box center [1012, 225] width 23 height 21
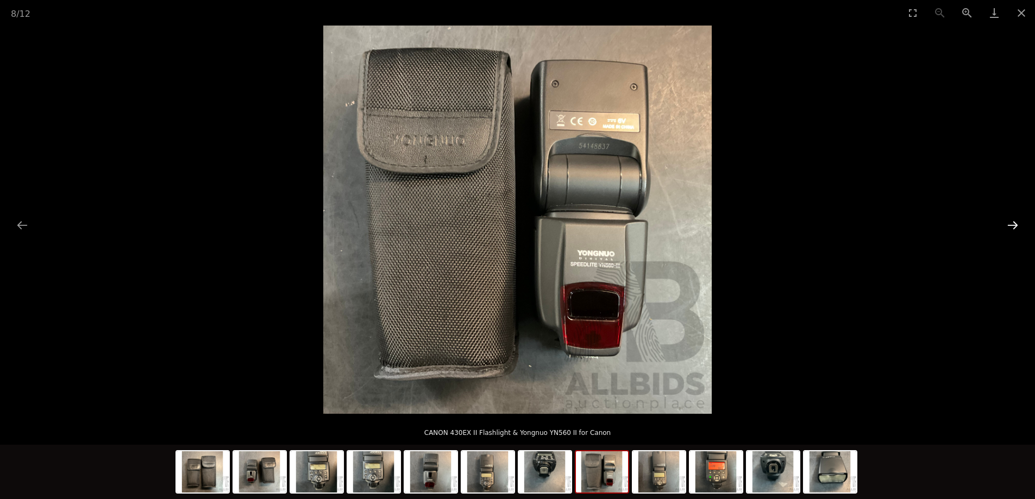
click at [1011, 224] on button "Next slide" at bounding box center [1012, 225] width 23 height 21
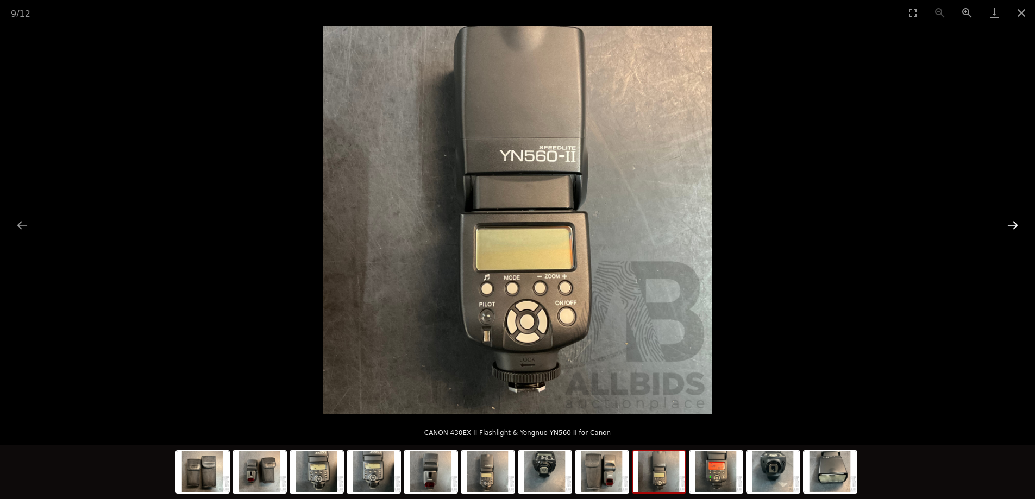
click at [1011, 224] on button "Next slide" at bounding box center [1012, 225] width 23 height 21
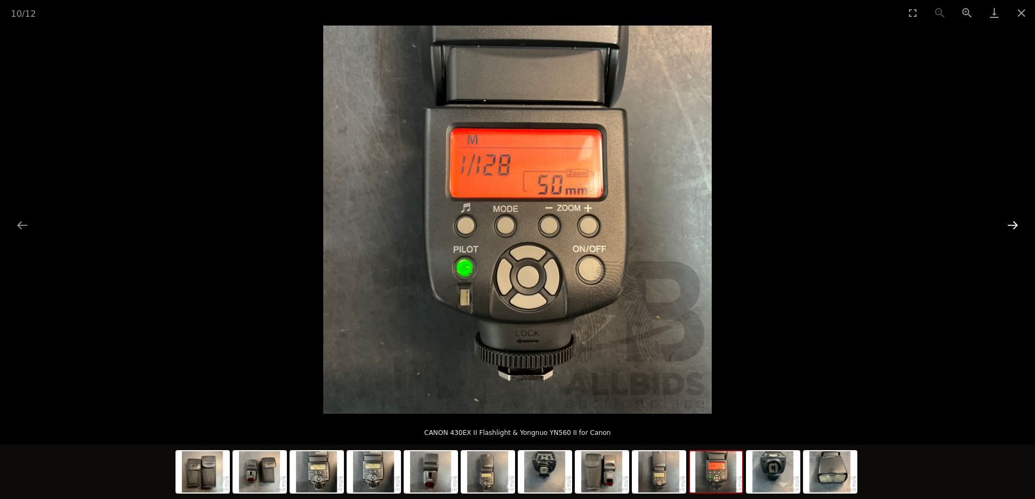
click at [1011, 224] on button "Next slide" at bounding box center [1012, 225] width 23 height 21
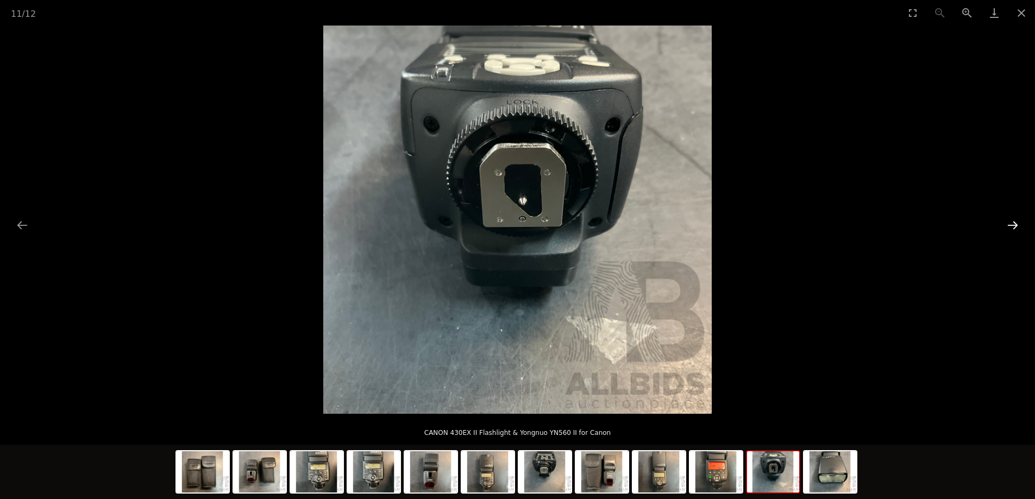
click at [1011, 224] on button "Next slide" at bounding box center [1012, 225] width 23 height 21
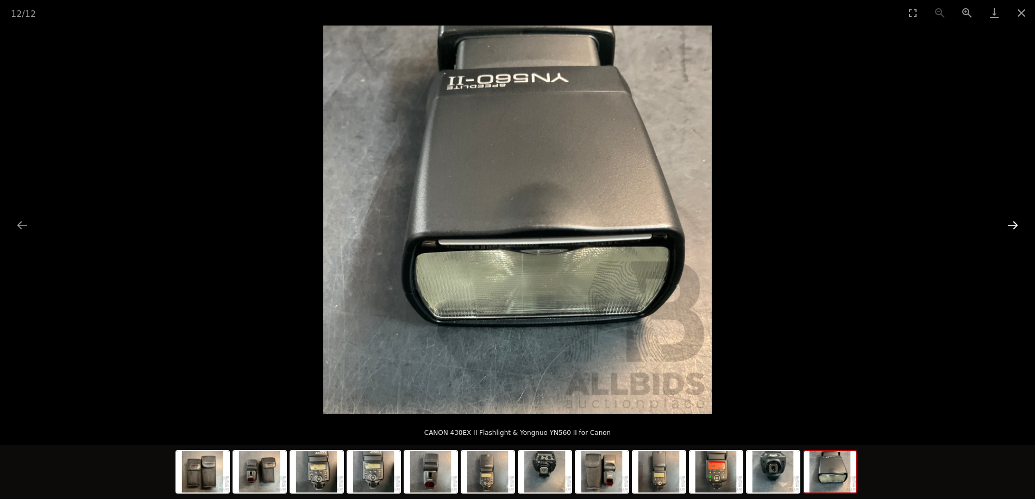
click at [1014, 219] on button "Next slide" at bounding box center [1012, 225] width 23 height 21
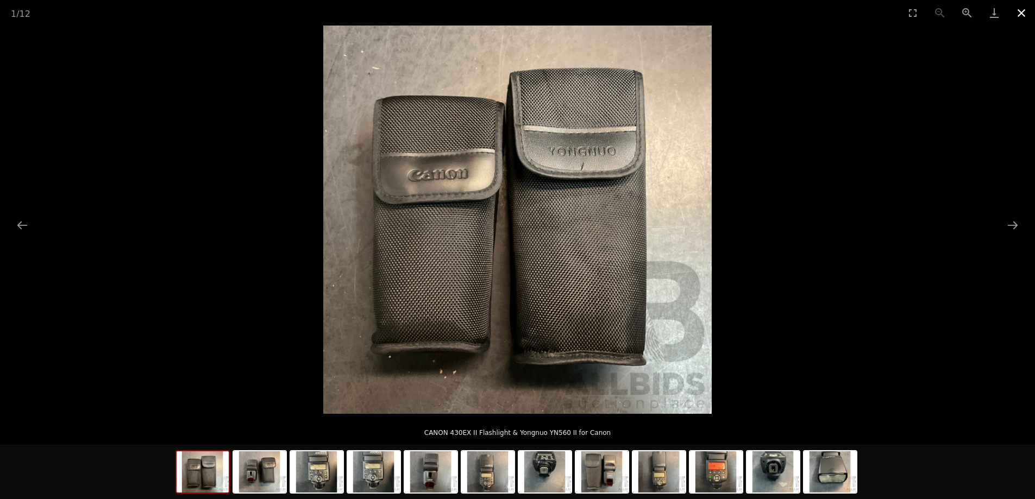
click at [1018, 14] on button "Close gallery" at bounding box center [1021, 13] width 27 height 26
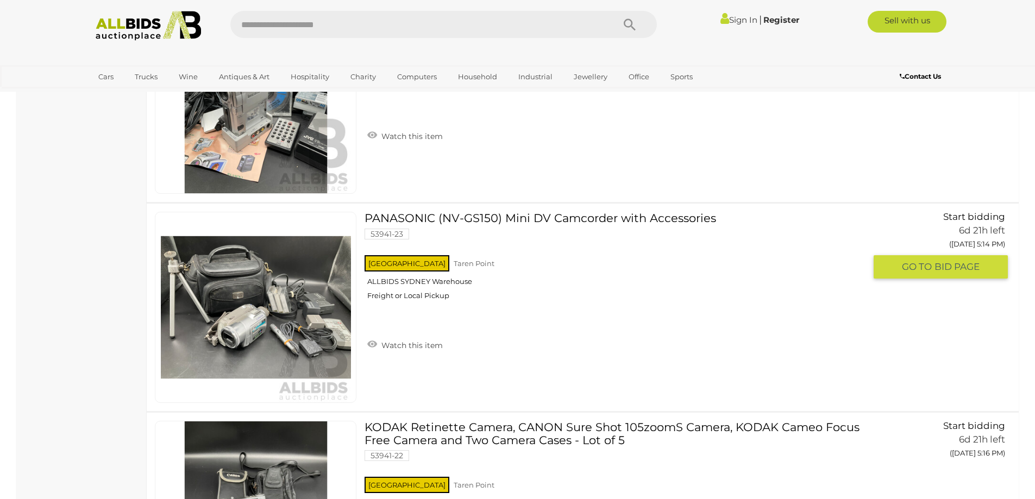
scroll to position [9027, 0]
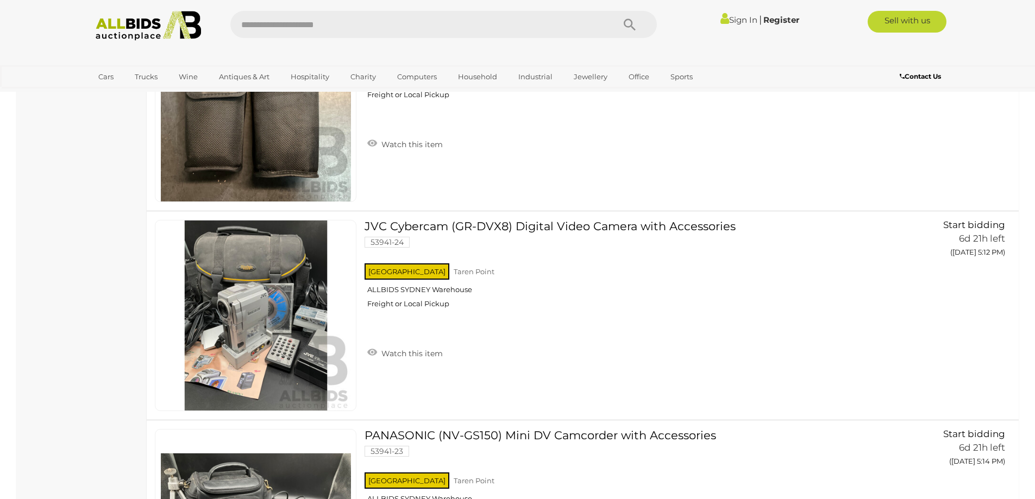
click at [734, 22] on link "Sign In" at bounding box center [738, 20] width 37 height 10
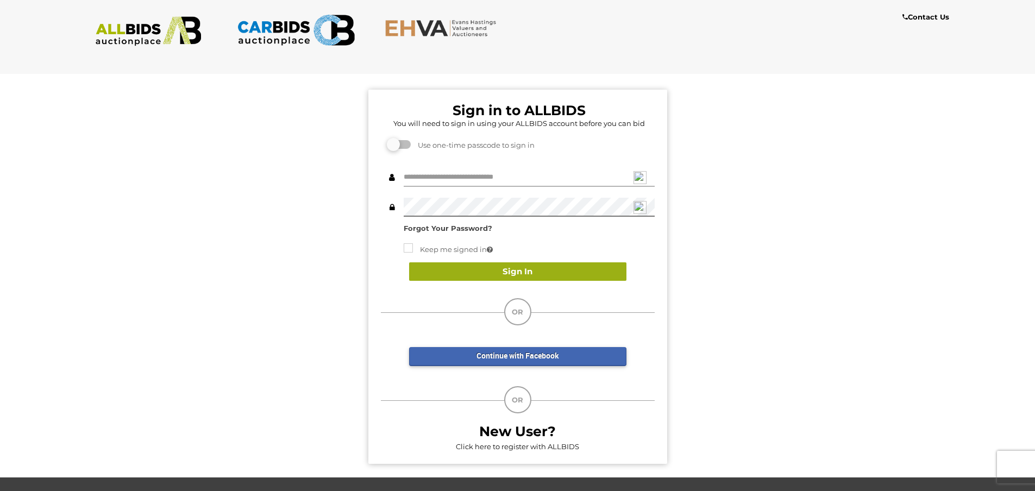
type input "**********"
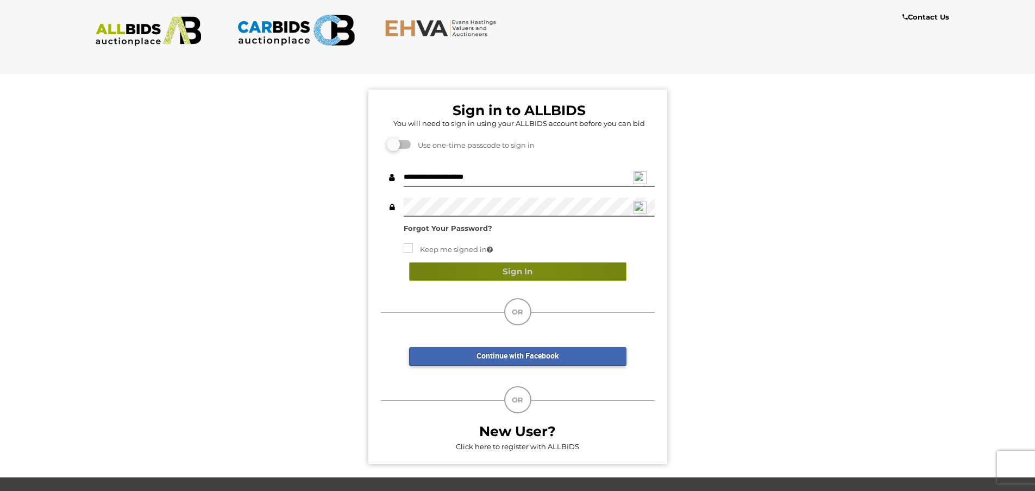
click at [530, 272] on button "Sign In" at bounding box center [517, 271] width 217 height 19
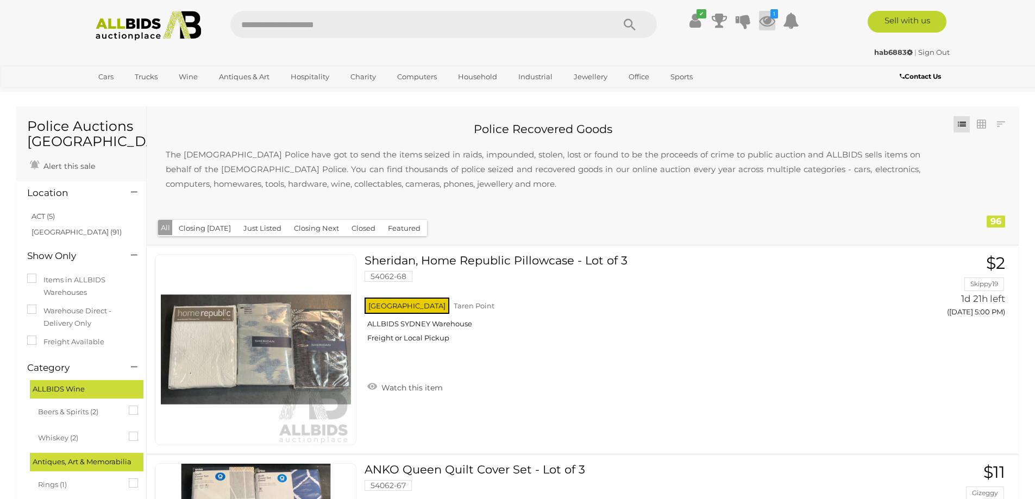
click at [770, 22] on icon at bounding box center [767, 21] width 16 height 20
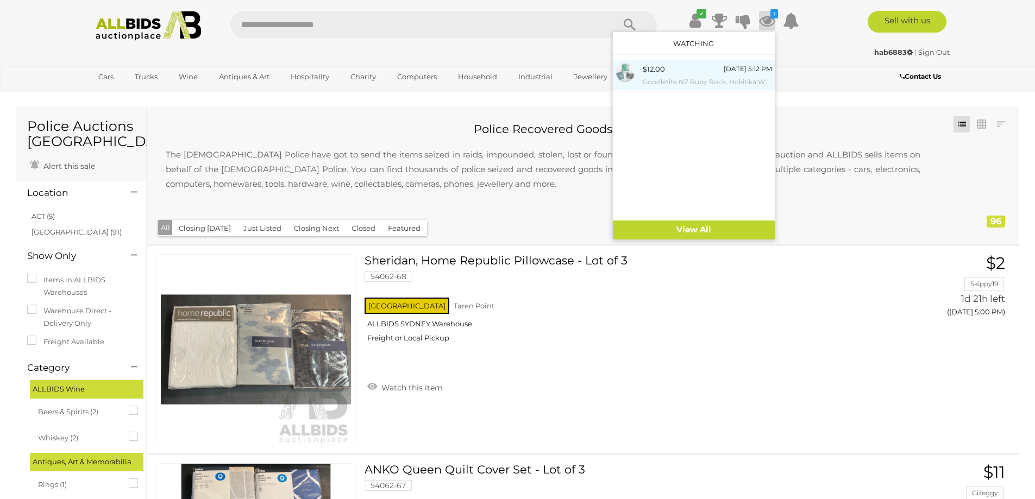
click at [683, 77] on small "Goodletite NZ Ruby Rock, Hokitika Westland [GEOGRAPHIC_DATA], 11.15ct" at bounding box center [707, 82] width 129 height 12
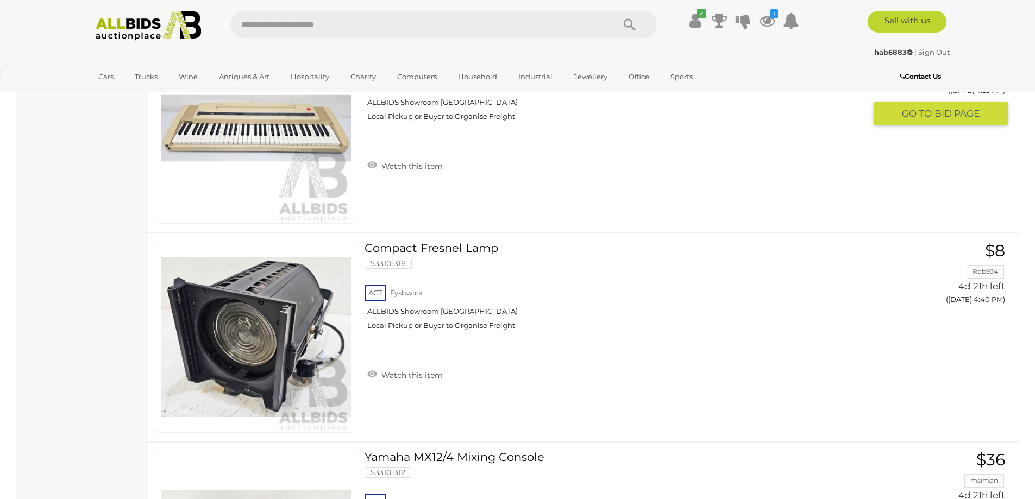
scroll to position [543, 0]
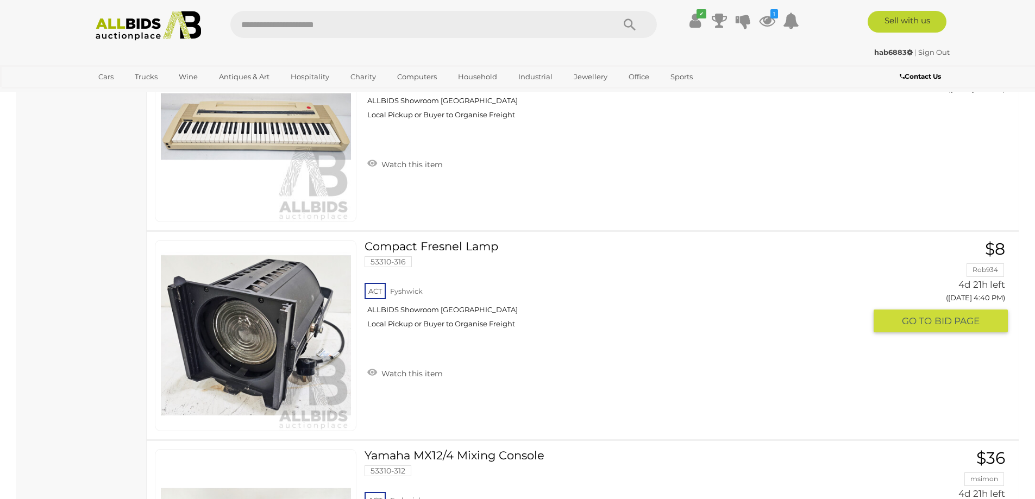
click at [243, 307] on link at bounding box center [256, 335] width 202 height 191
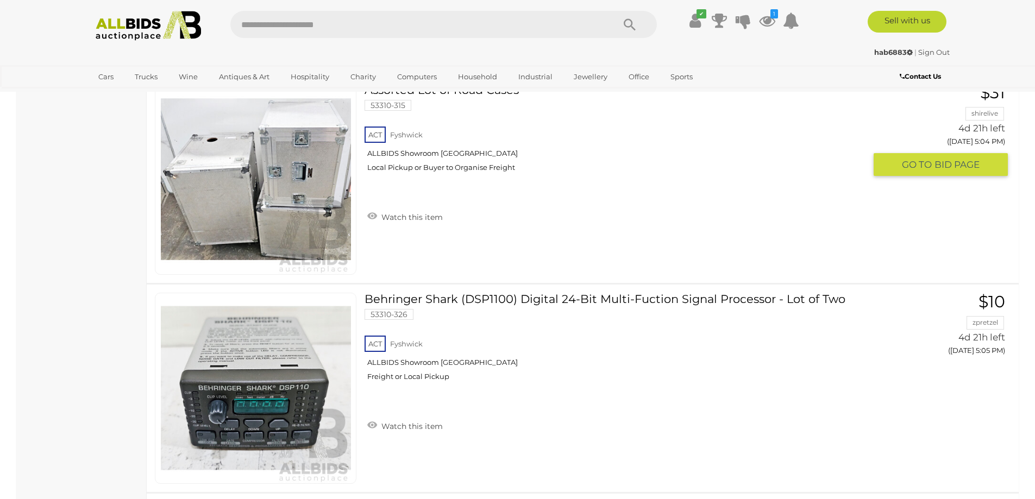
scroll to position [3977, 0]
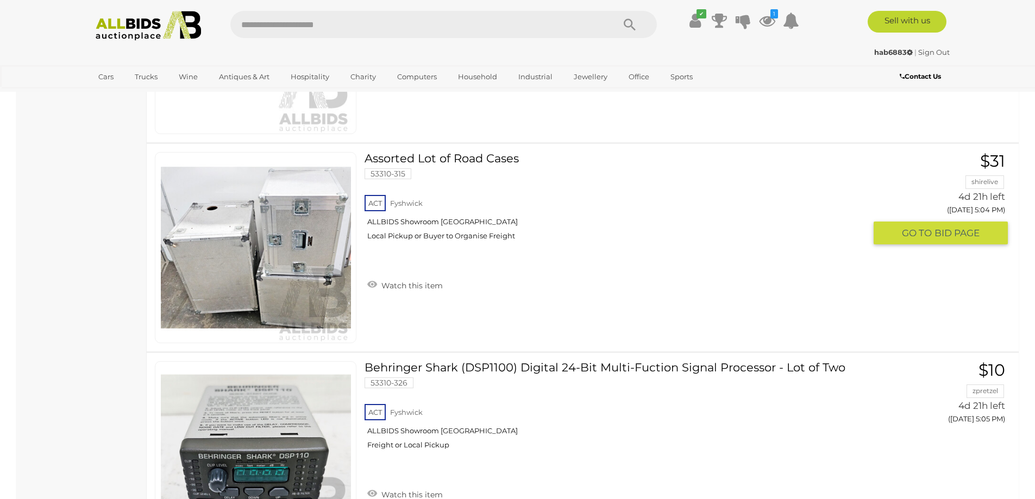
click at [471, 160] on link "Assorted Lot of Road Cases 53310-315 ACT Fyshwick ALLBIDS Showroom Fyshwick" at bounding box center [619, 200] width 492 height 97
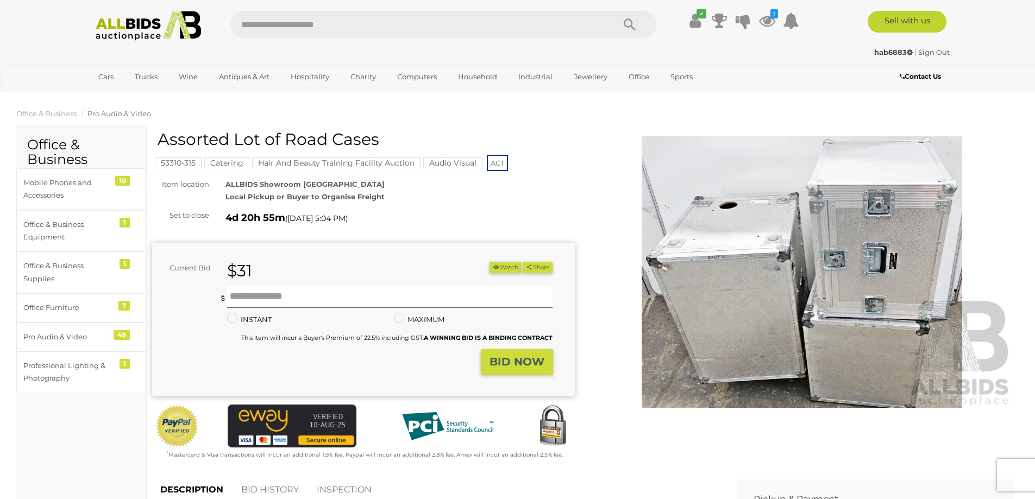
click at [739, 279] on img at bounding box center [802, 272] width 423 height 272
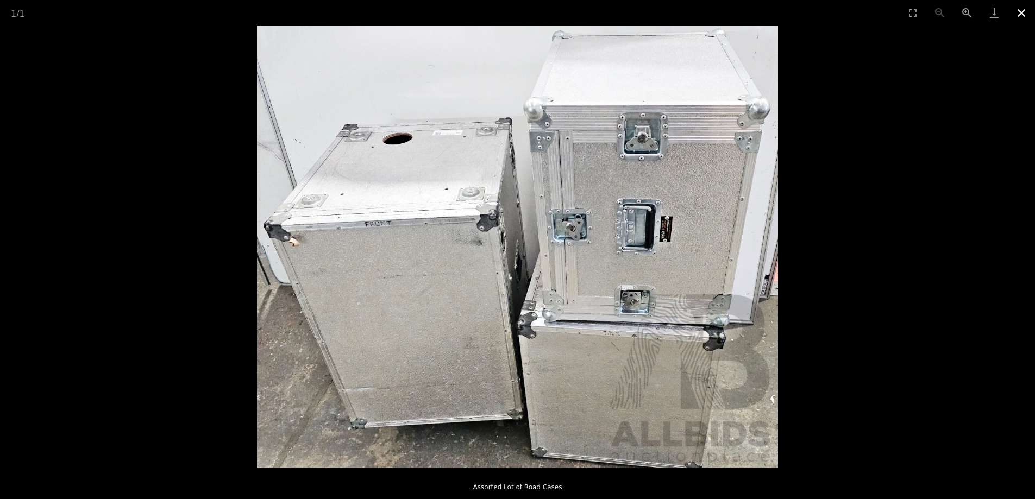
click at [1023, 10] on button "Close gallery" at bounding box center [1021, 13] width 27 height 26
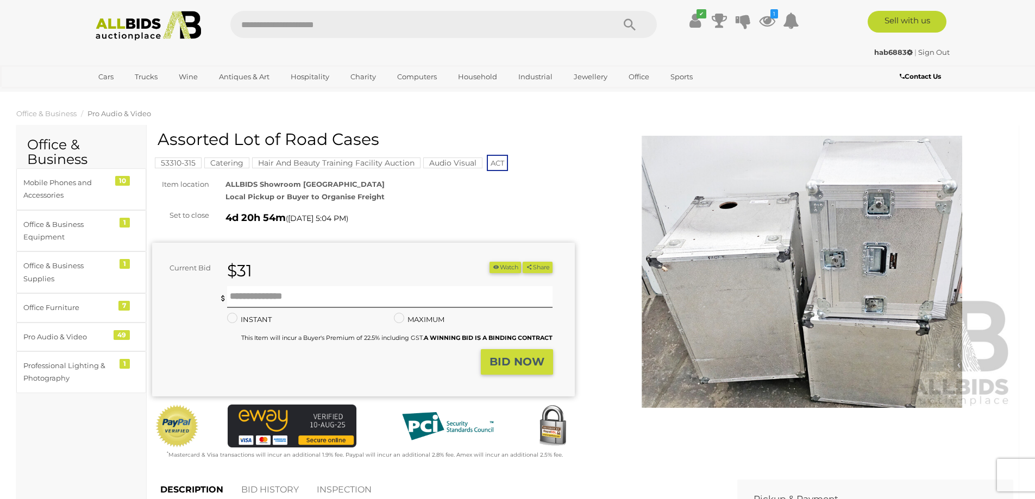
click at [713, 209] on img at bounding box center [802, 272] width 423 height 272
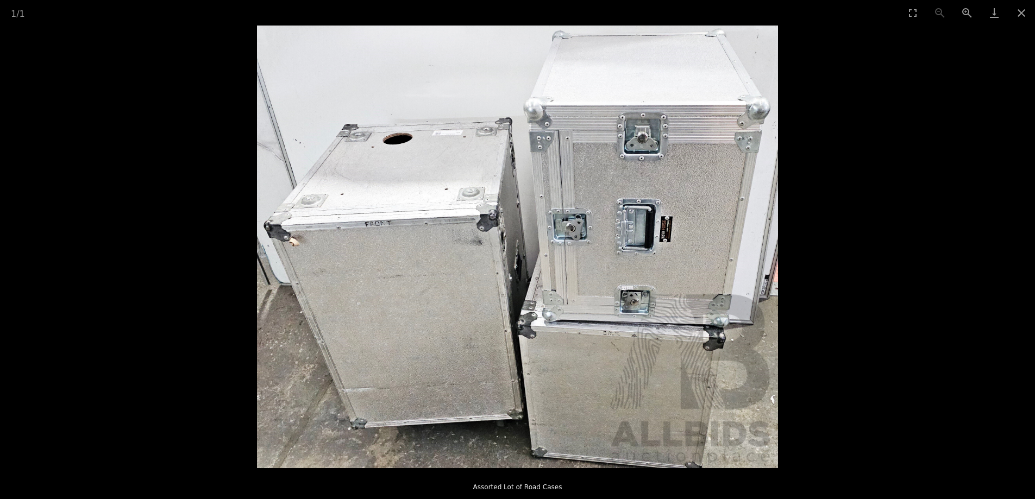
click at [310, 242] on img at bounding box center [517, 247] width 521 height 443
click at [293, 244] on img at bounding box center [517, 247] width 521 height 443
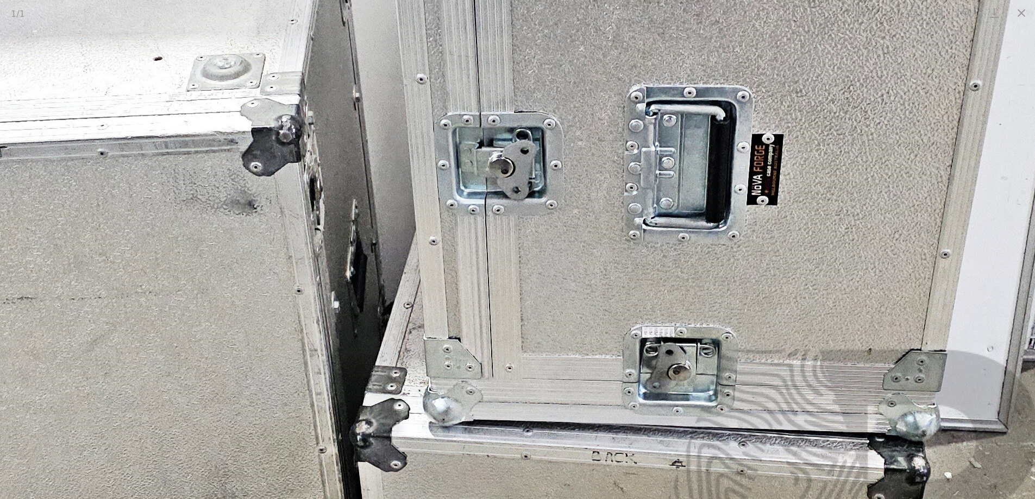
drag, startPoint x: 529, startPoint y: 211, endPoint x: 220, endPoint y: 210, distance: 309.1
click at [166, 165] on img at bounding box center [354, 218] width 1439 height 1223
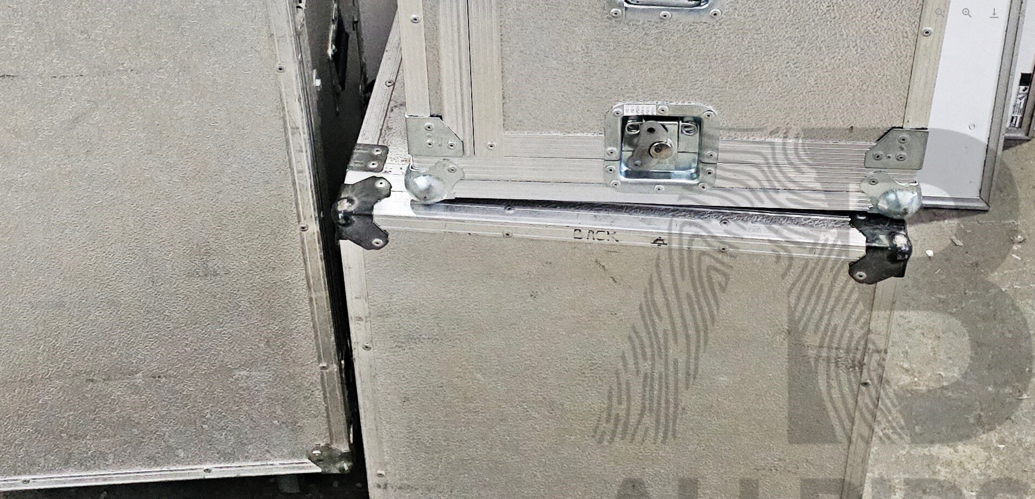
drag, startPoint x: 587, startPoint y: 391, endPoint x: 563, endPoint y: 364, distance: 35.4
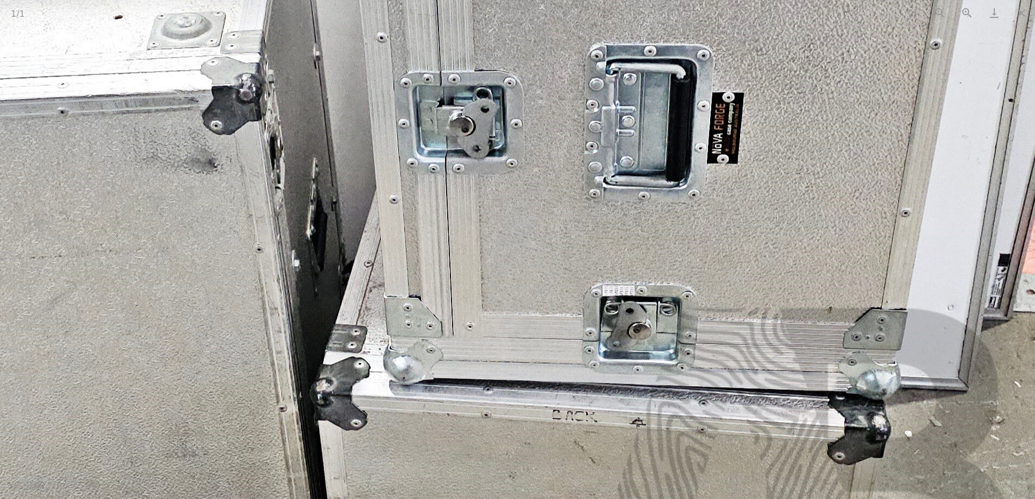
click at [995, 89] on img at bounding box center [314, 176] width 1439 height 1223
click at [938, 12] on button "Zoom out" at bounding box center [939, 13] width 27 height 26
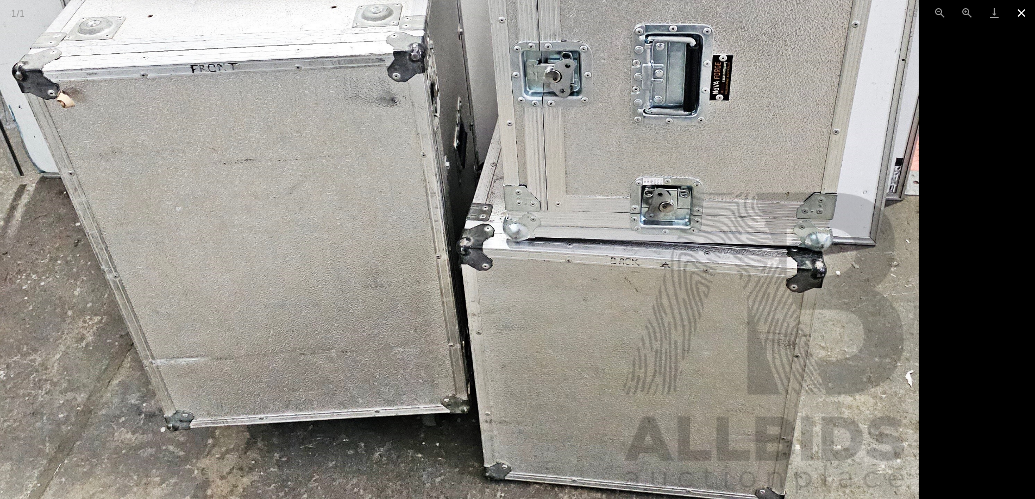
click at [1016, 15] on button "Close gallery" at bounding box center [1021, 13] width 27 height 26
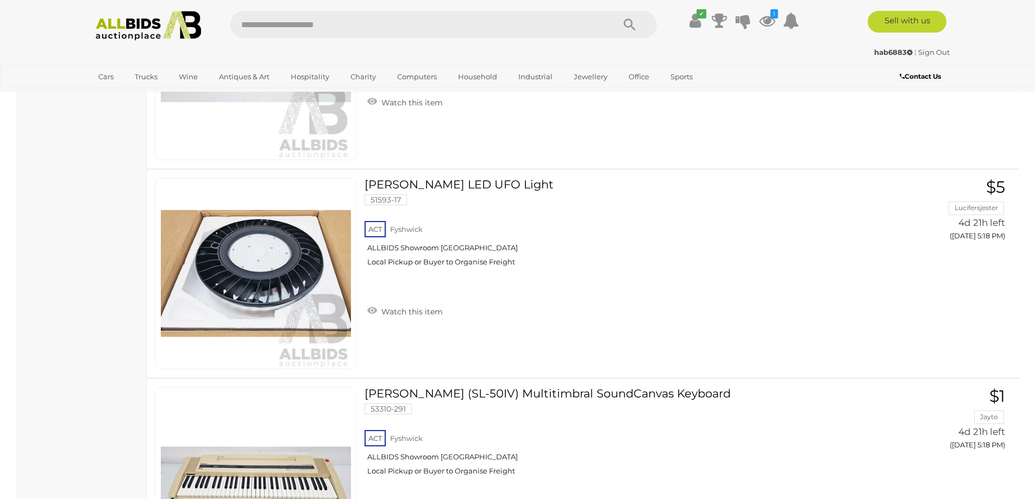
scroll to position [6889, 0]
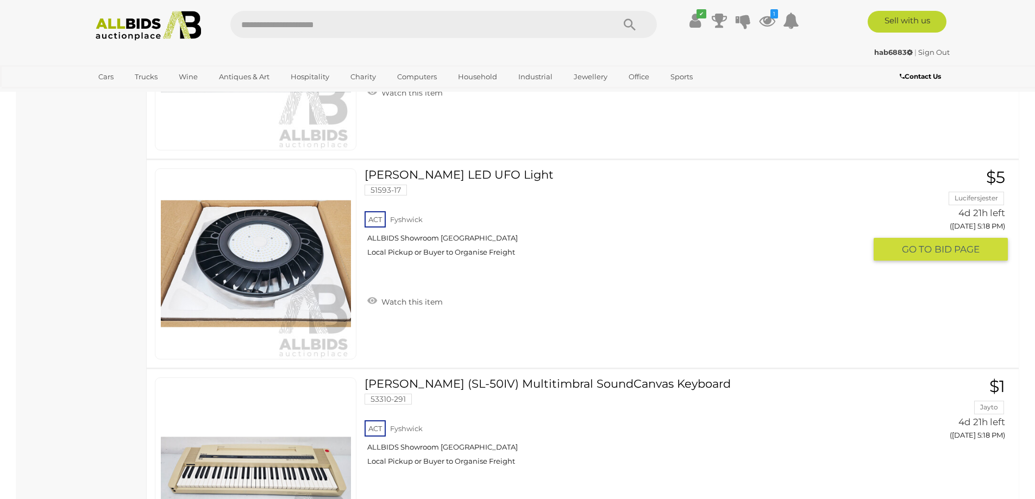
click at [386, 172] on link "SAL LED UFO Light 51593-17 ACT Fyshwick ALLBIDS Showroom Fyshwick" at bounding box center [619, 216] width 492 height 97
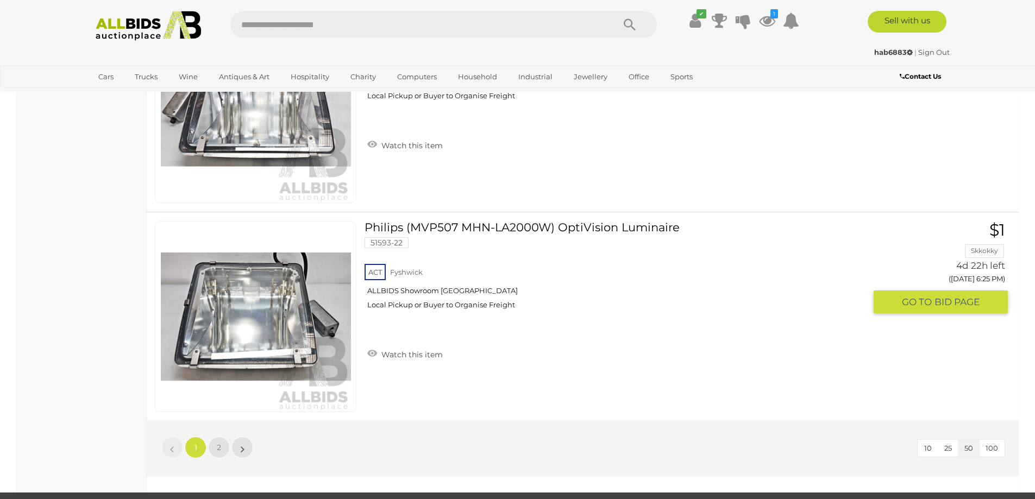
scroll to position [10251, 0]
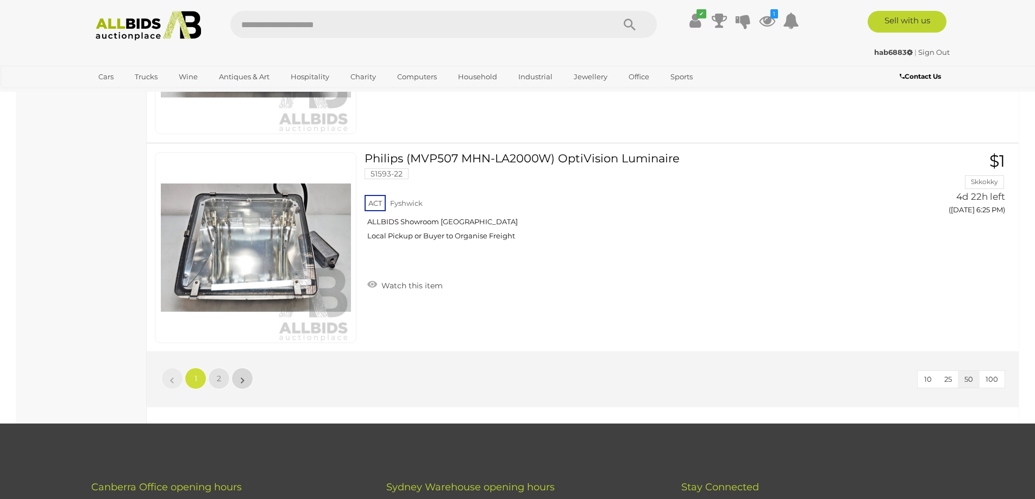
click at [238, 378] on link "»" at bounding box center [242, 379] width 22 height 22
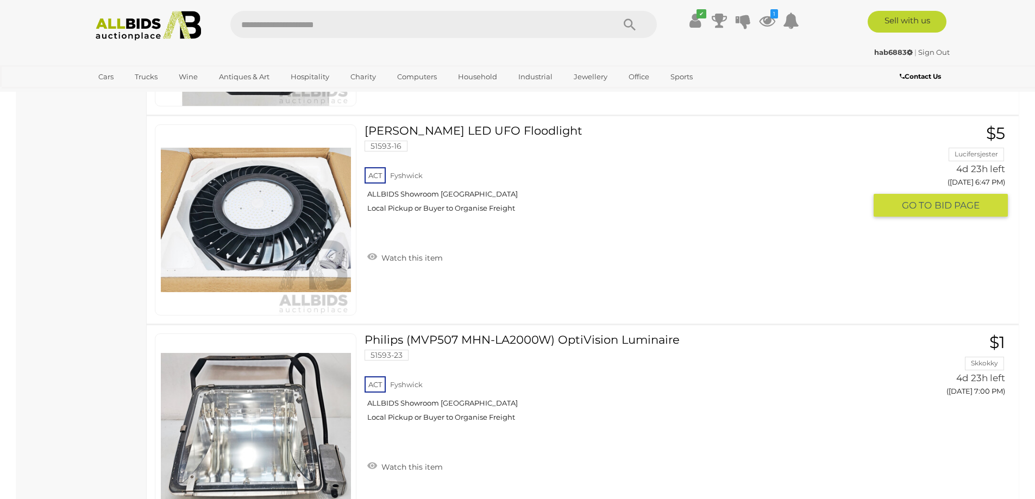
scroll to position [363, 0]
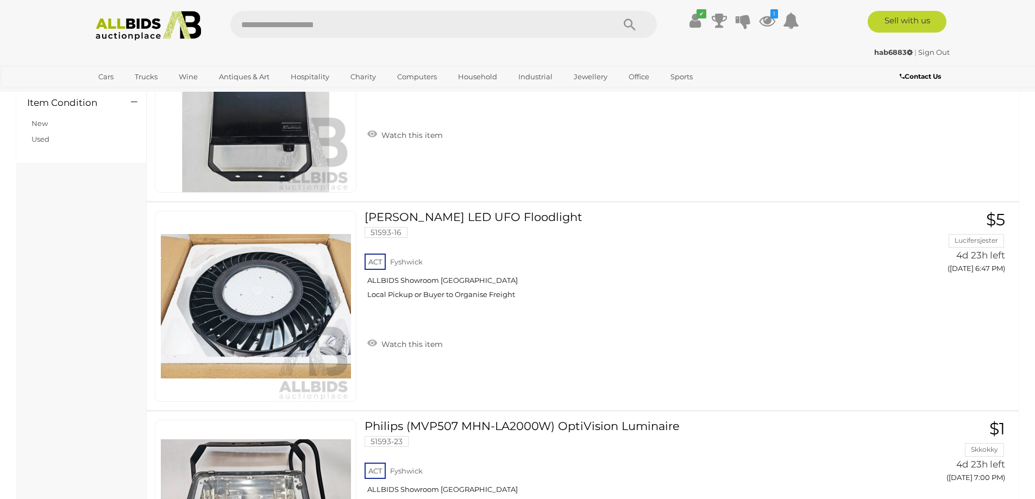
click at [281, 18] on input "text" at bounding box center [416, 24] width 373 height 27
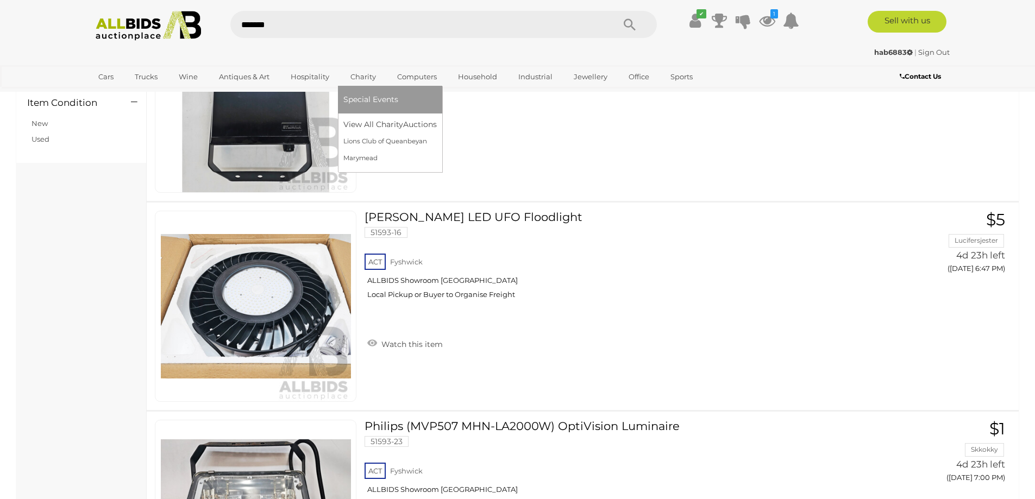
type input "********"
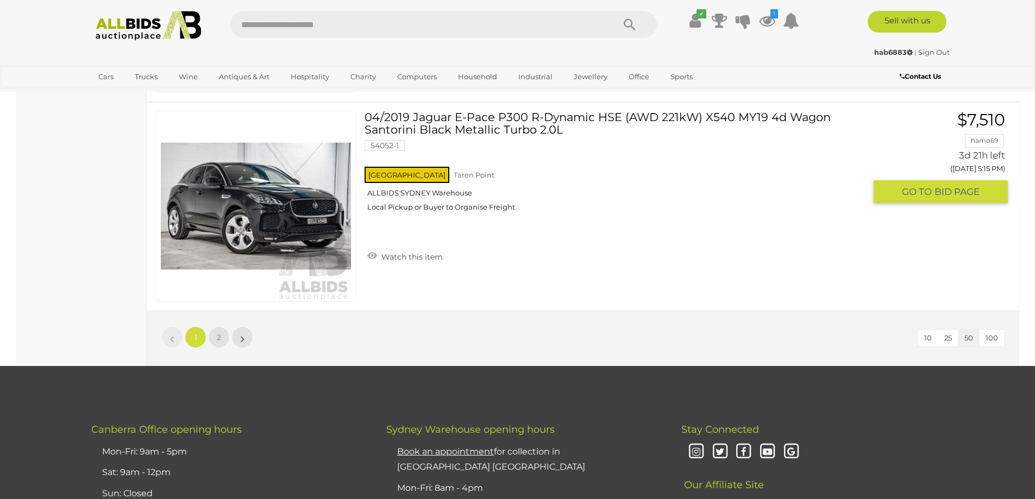
scroll to position [10321, 0]
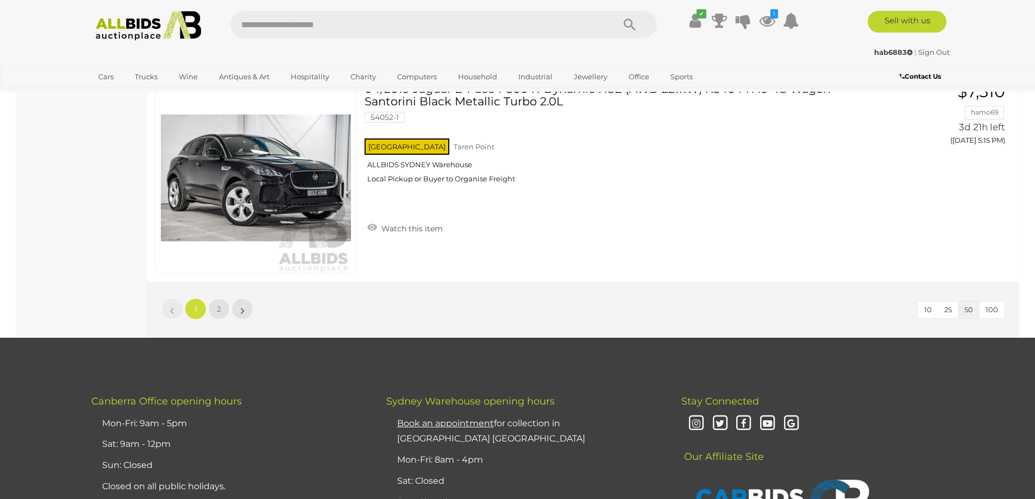
click at [254, 26] on input "text" at bounding box center [416, 24] width 373 height 27
type input "*"
type input "**********"
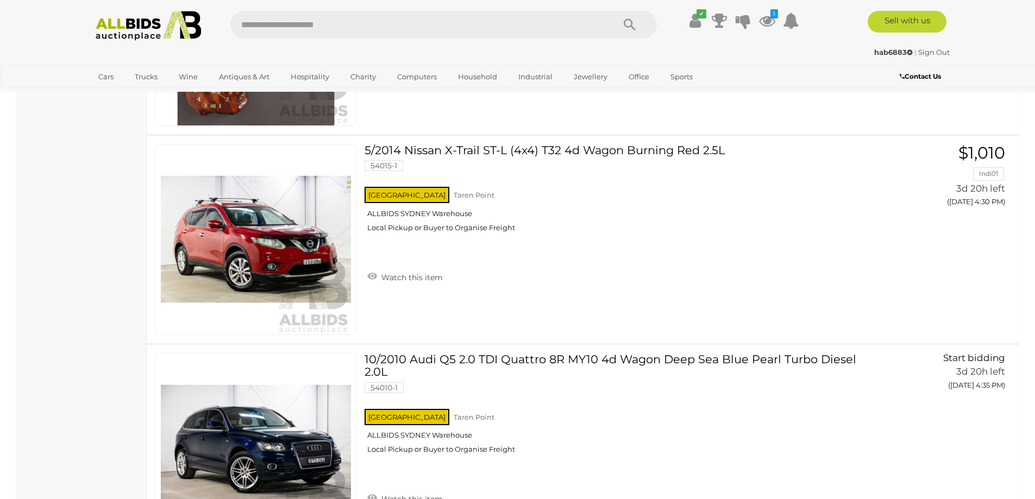
scroll to position [7333, 0]
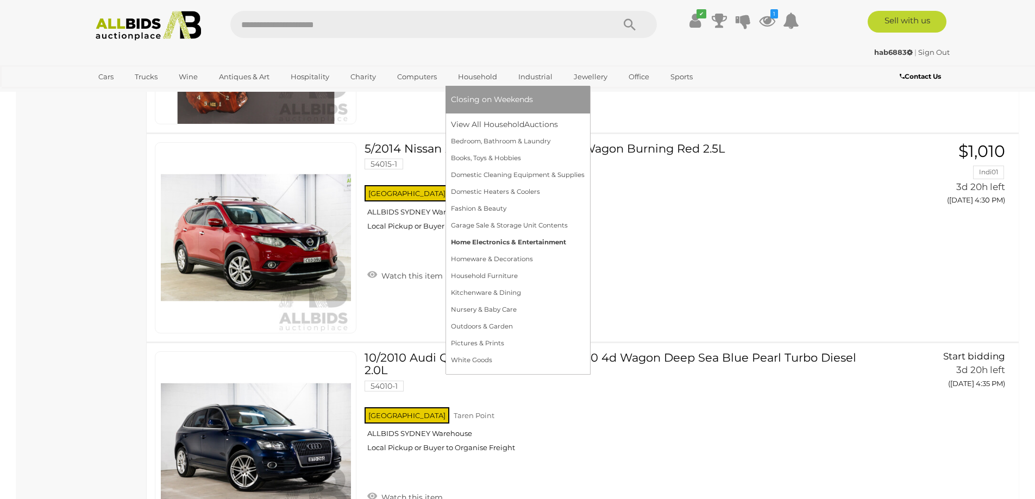
click at [456, 243] on link "Home Electronics & Entertainment" at bounding box center [518, 242] width 134 height 17
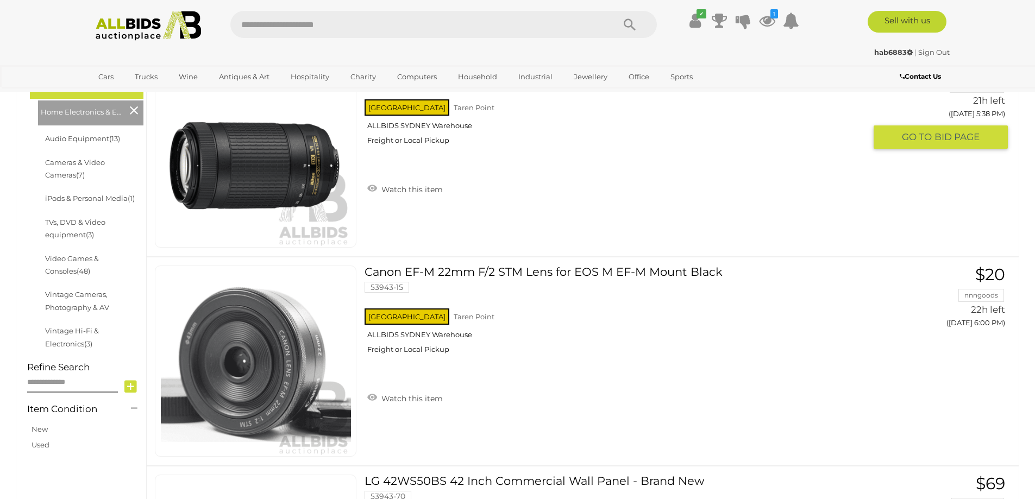
scroll to position [326, 0]
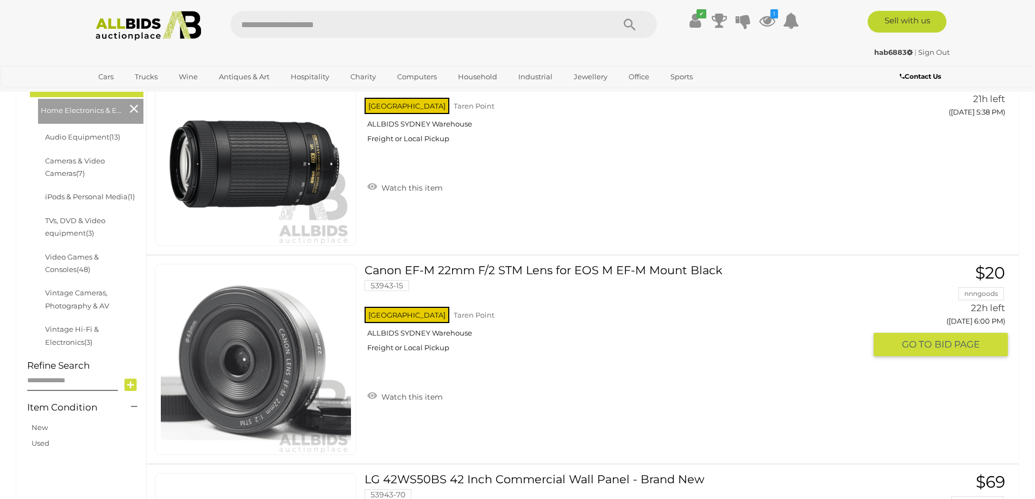
click at [484, 268] on link "Canon EF-M 22mm F/2 STM Lens for EOS M EF-M Mount Black 53943-15 NSW Taren Point" at bounding box center [619, 312] width 492 height 97
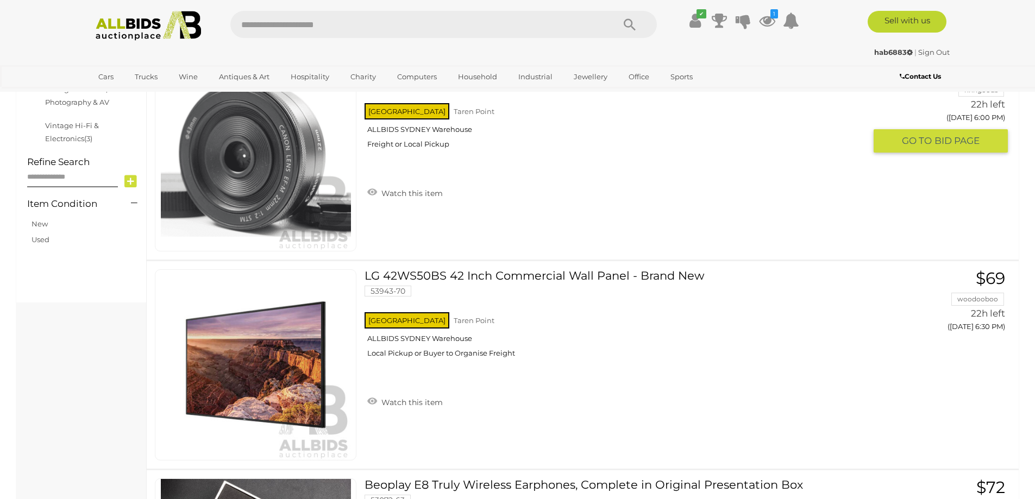
scroll to position [525, 0]
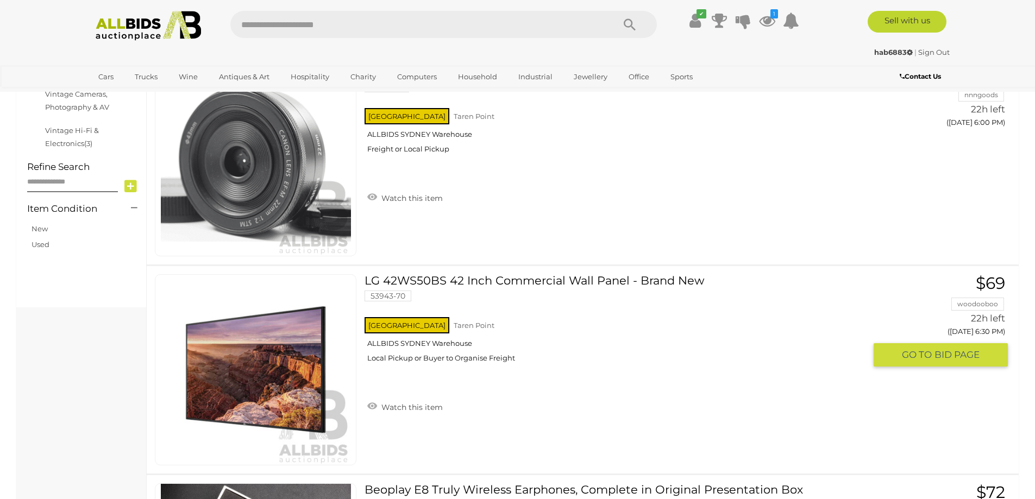
click at [436, 278] on link "LG 42WS50BS 42 Inch Commercial Wall Panel - Brand New 53943-70 NSW Taren Point" at bounding box center [619, 322] width 492 height 97
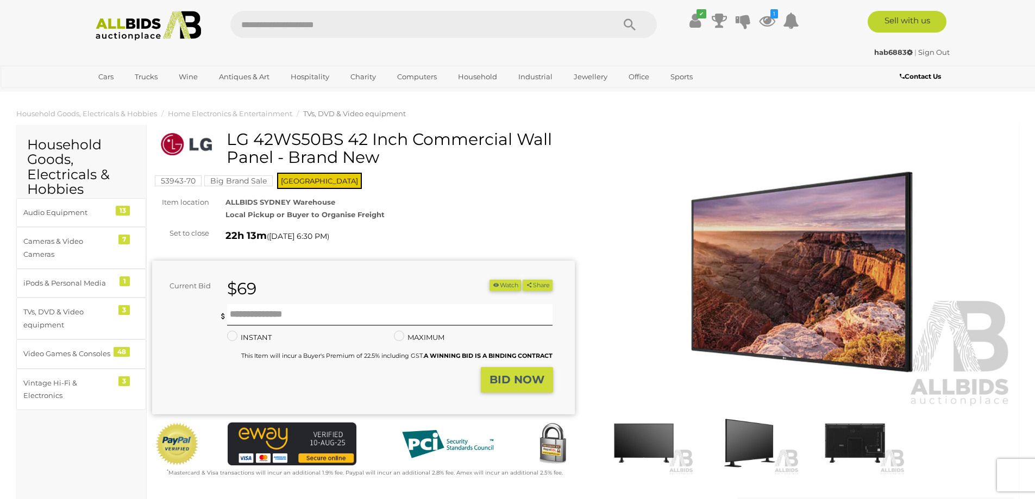
drag, startPoint x: 224, startPoint y: 140, endPoint x: 275, endPoint y: 162, distance: 55.2
click at [275, 162] on div "LG 42WS50BS 42 Inch Commercial Wall Panel - Brand New" at bounding box center [365, 152] width 414 height 44
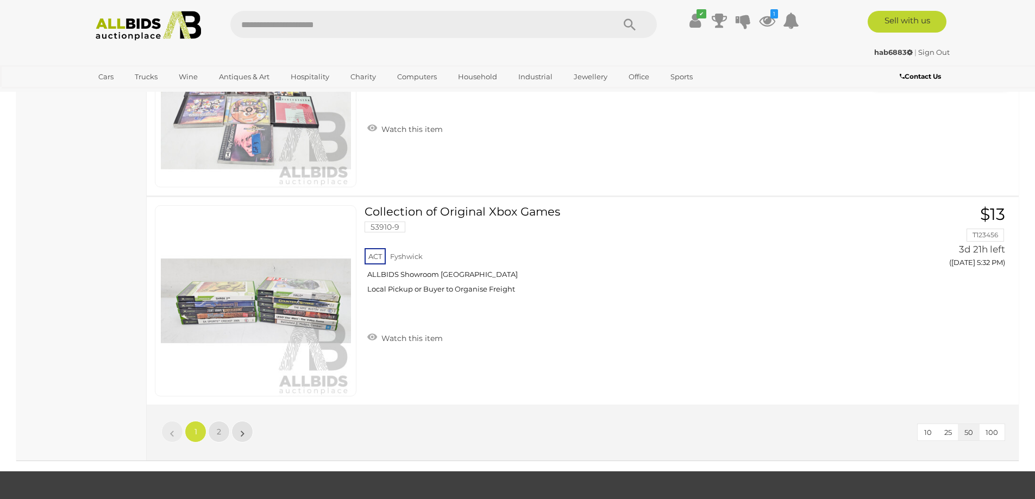
scroll to position [10215, 0]
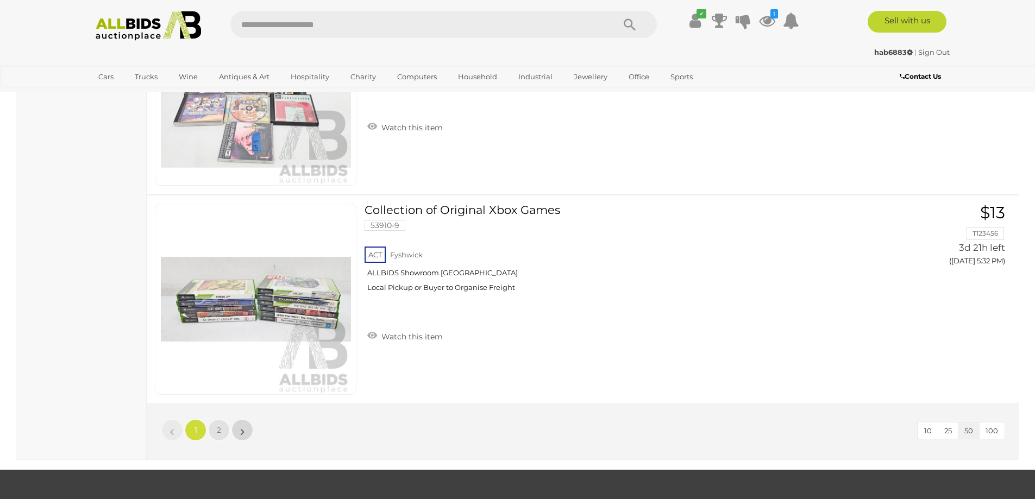
click at [240, 430] on link "»" at bounding box center [242, 430] width 22 height 22
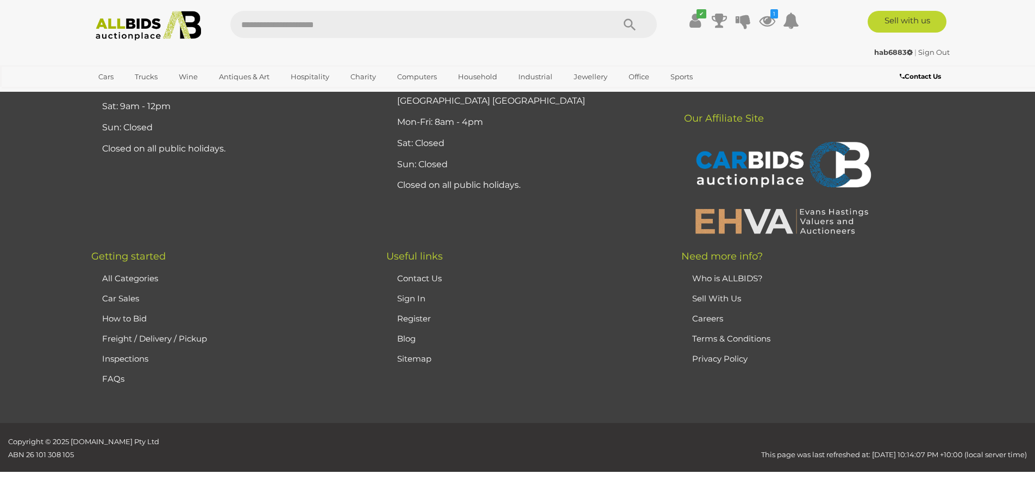
scroll to position [53, 0]
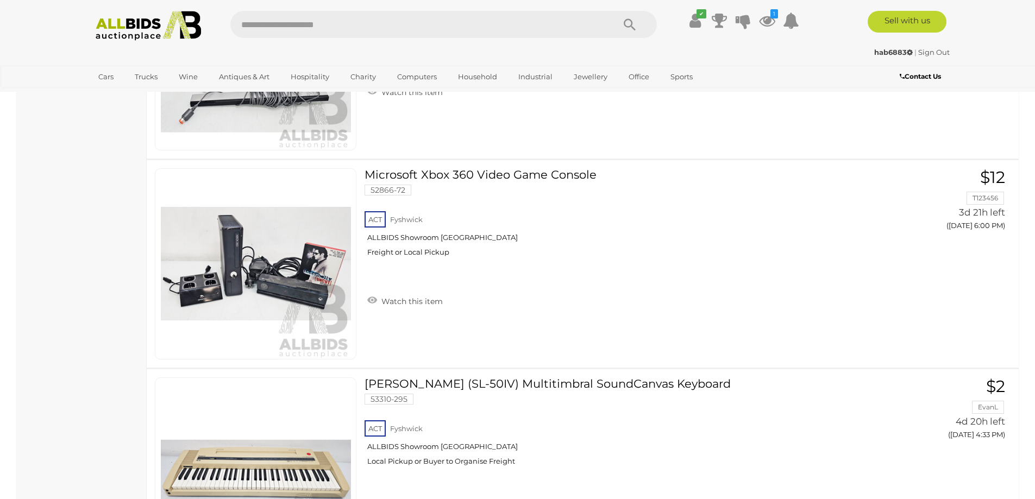
scroll to position [1683, 0]
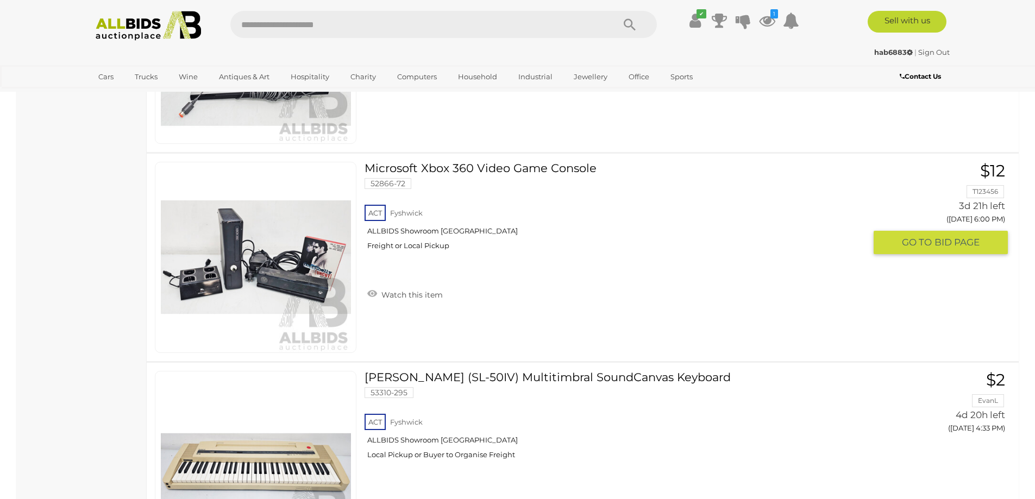
click at [448, 167] on link "Microsoft Xbox 360 Video Game Console 52866-72 ACT Fyshwick ALLBIDS Showroom Fy…" at bounding box center [619, 210] width 492 height 97
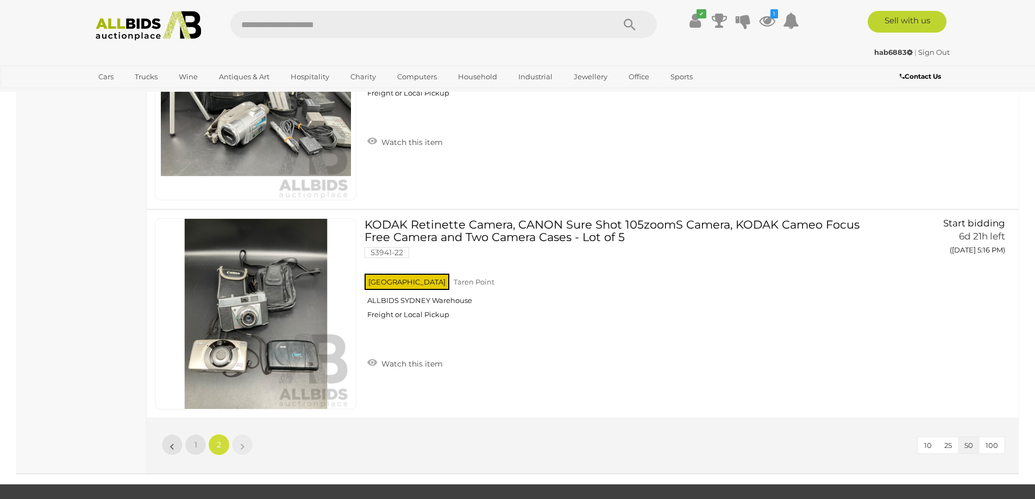
scroll to position [4170, 0]
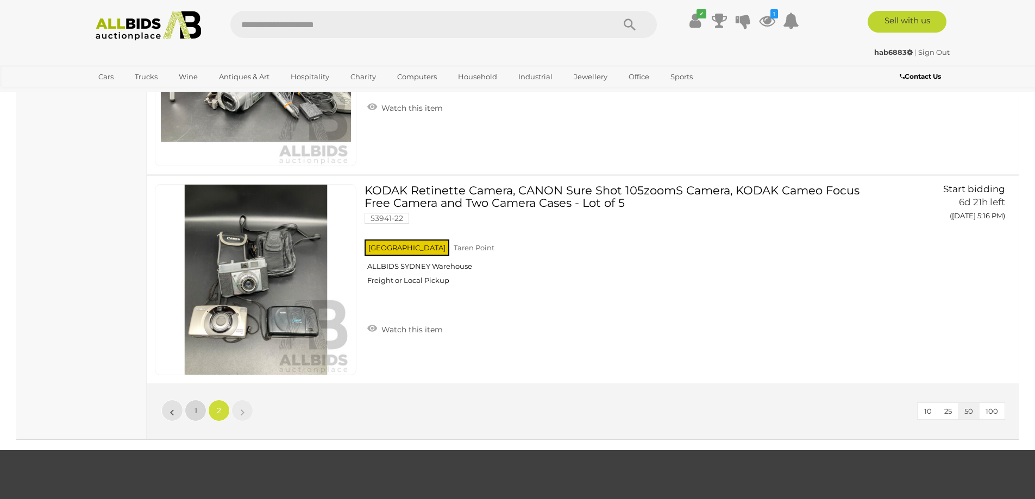
click at [194, 414] on span "1" at bounding box center [195, 411] width 3 height 10
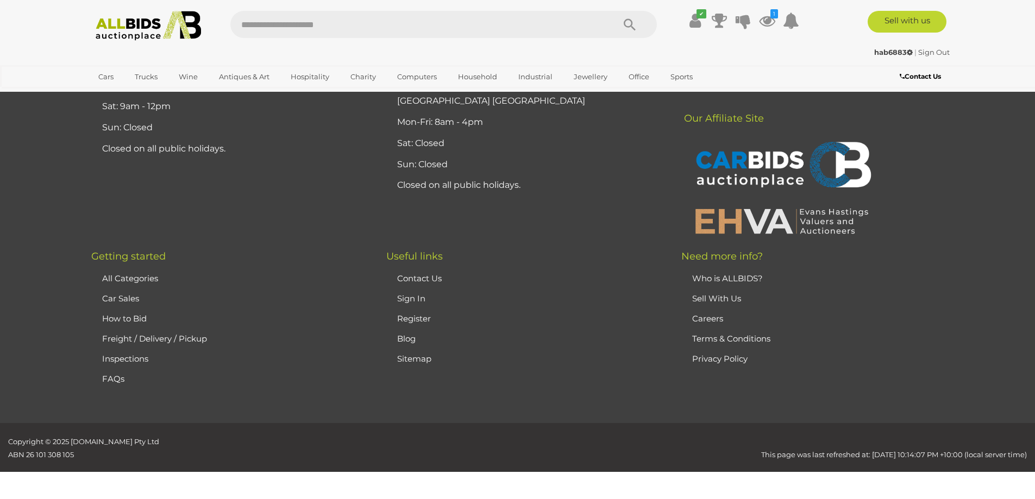
scroll to position [53, 0]
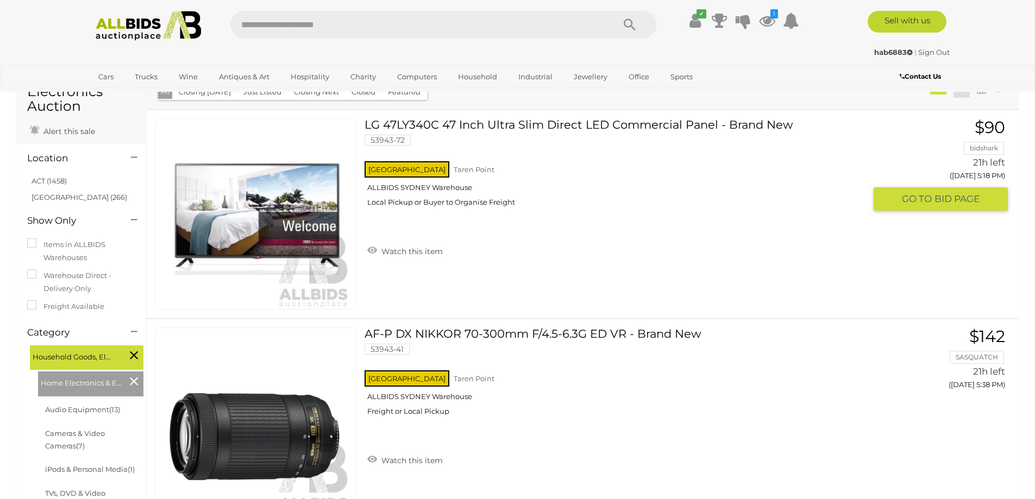
click at [373, 122] on link "LG 47LY340C 47 Inch Ultra Slim Direct LED Commercial Panel - Brand New 53943-72…" at bounding box center [619, 166] width 492 height 97
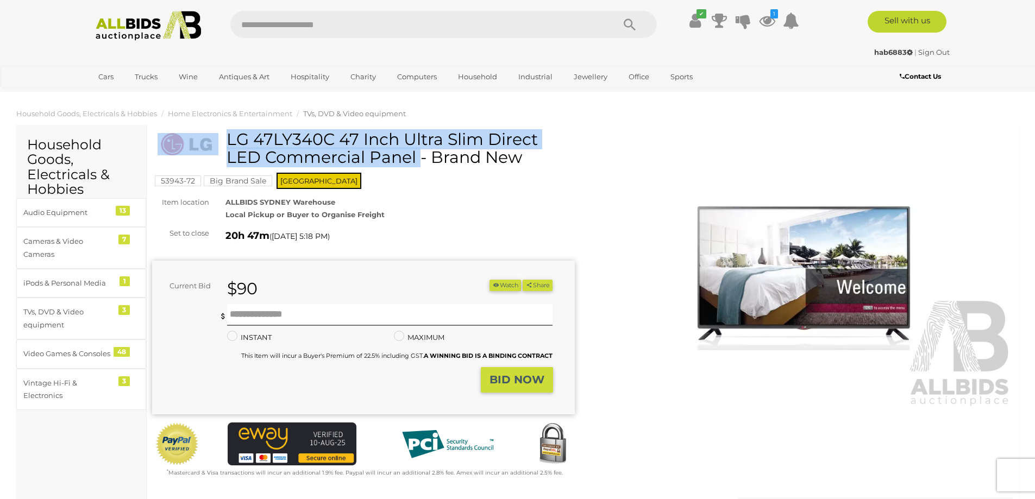
drag, startPoint x: 224, startPoint y: 135, endPoint x: 329, endPoint y: 133, distance: 104.8
click at [329, 133] on div "LG 47LY340C 47 Inch Ultra Slim Direct LED Commercial Panel - Brand New" at bounding box center [365, 152] width 414 height 44
click at [827, 276] on img at bounding box center [802, 272] width 423 height 272
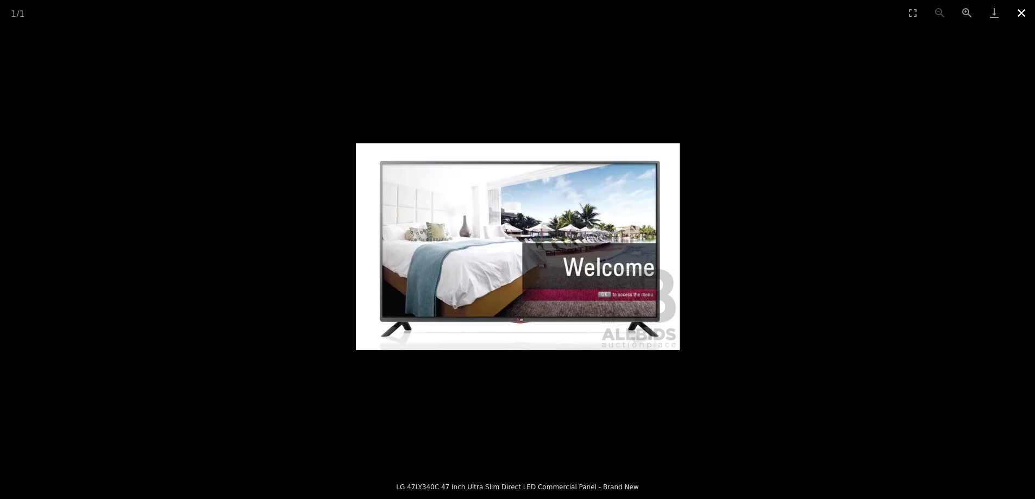
click at [1020, 10] on button "Close gallery" at bounding box center [1021, 13] width 27 height 26
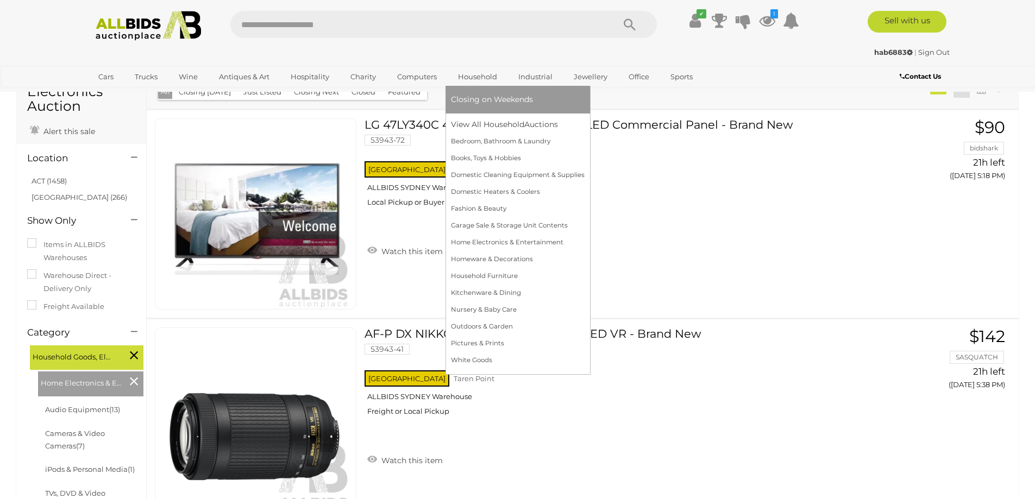
scroll to position [106, 0]
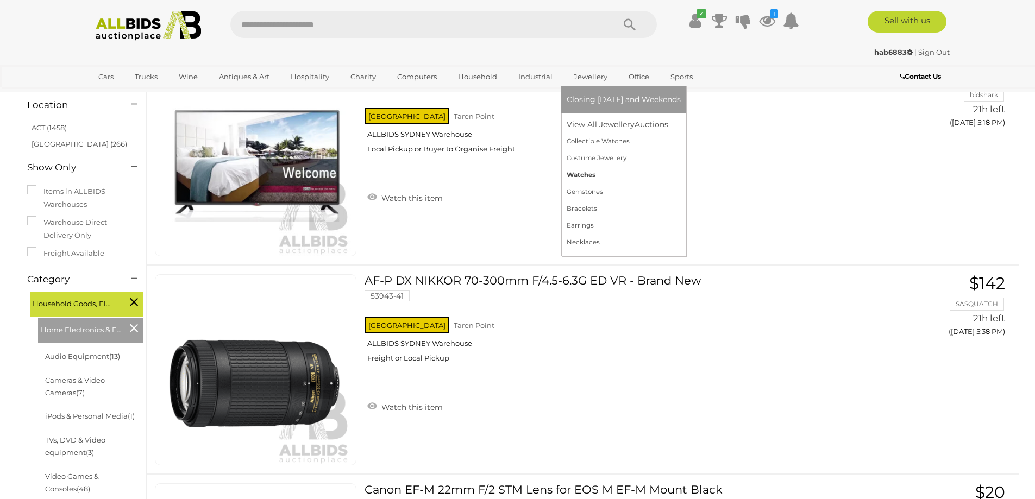
click at [569, 174] on link "Watches" at bounding box center [624, 175] width 114 height 17
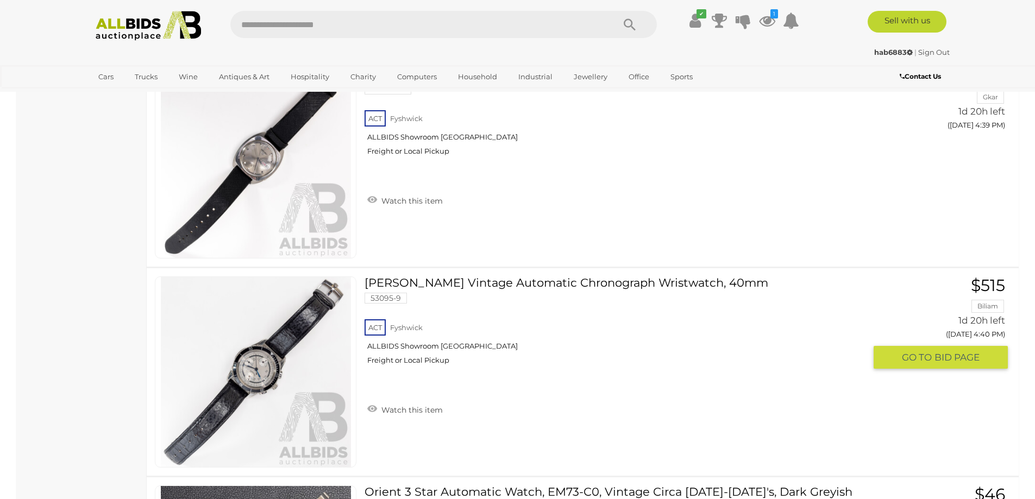
scroll to position [2227, 0]
